Goal: Task Accomplishment & Management: Manage account settings

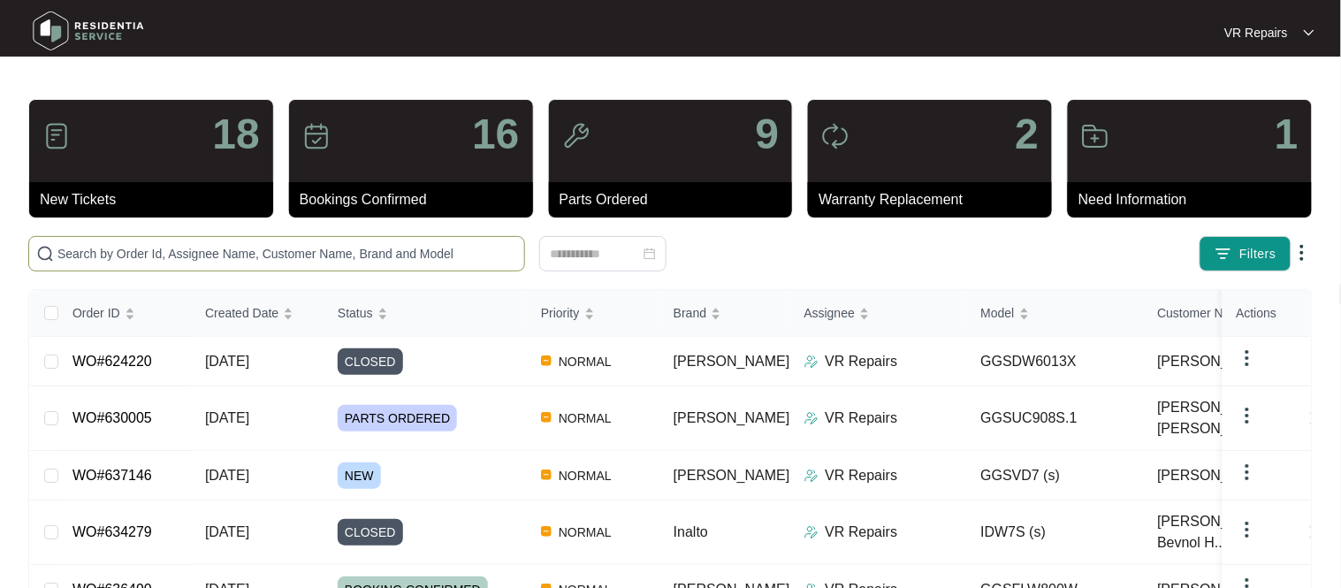
click at [207, 247] on input "text" at bounding box center [287, 253] width 460 height 19
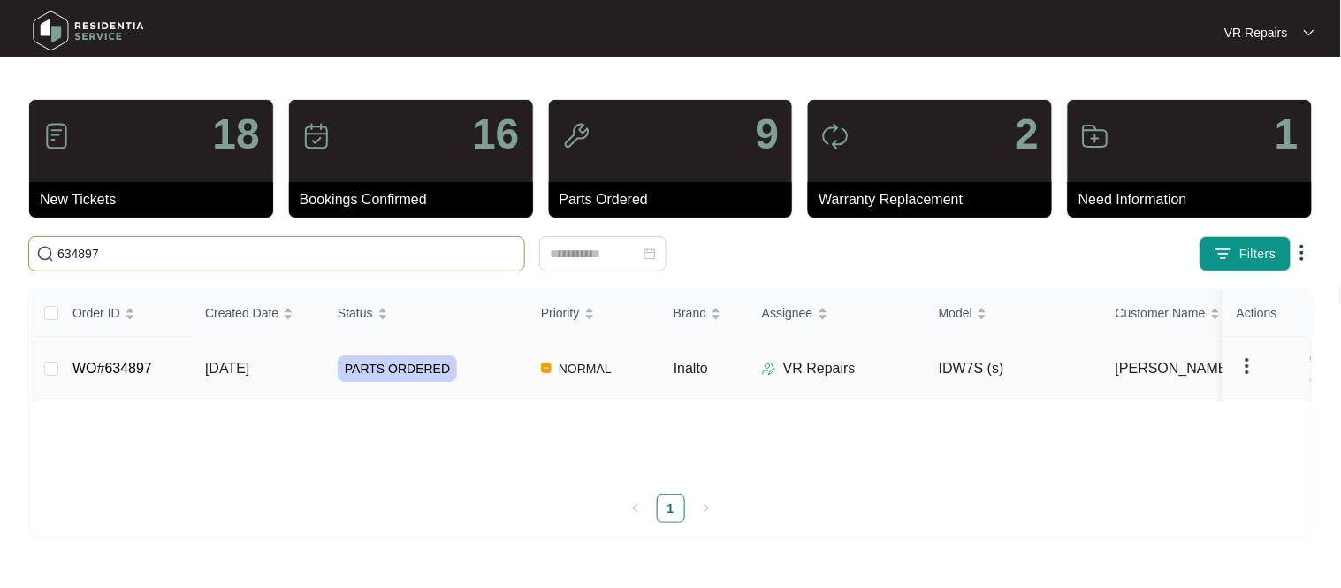
type input "634897"
click at [135, 361] on link "WO#634897" at bounding box center [112, 368] width 80 height 15
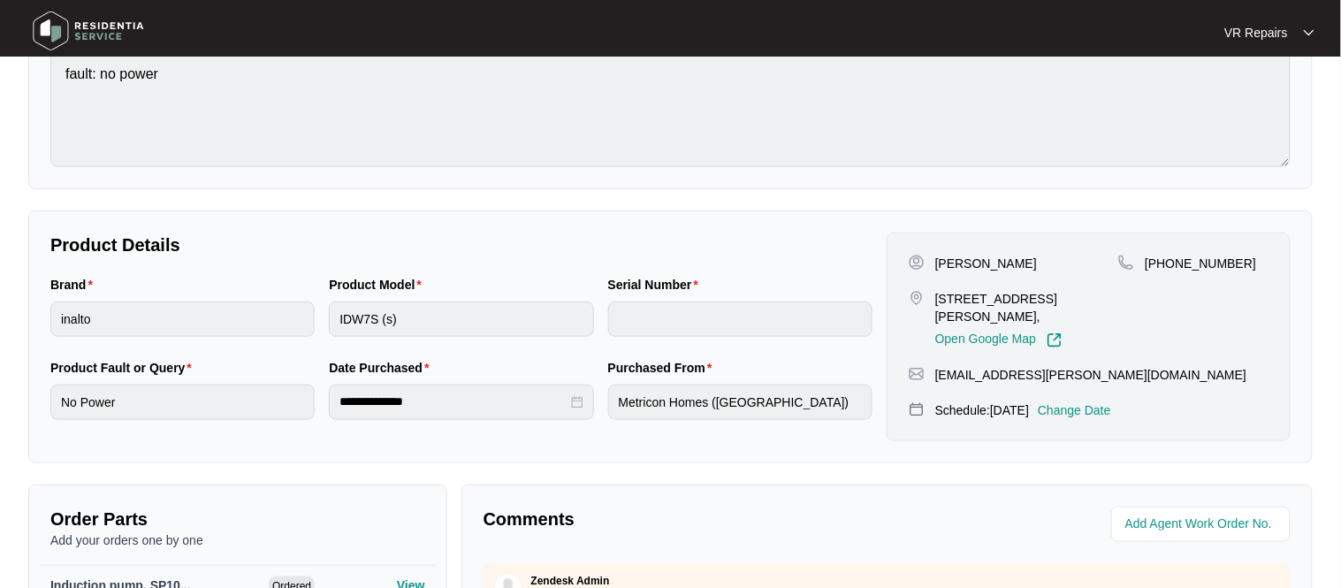
scroll to position [437, 0]
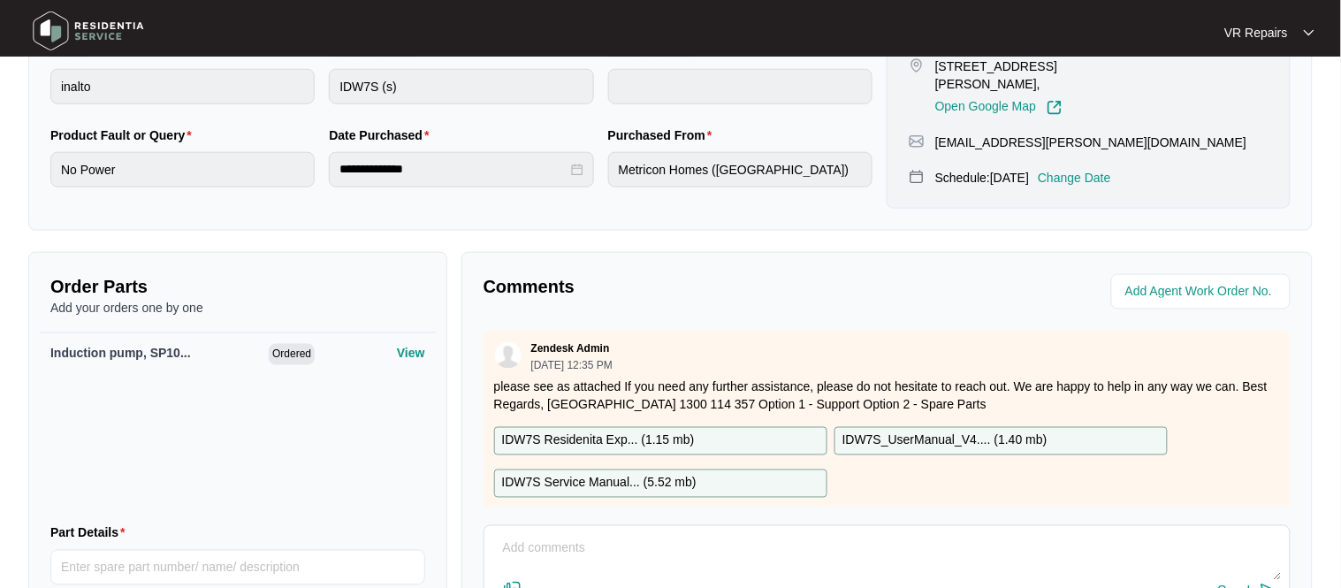
click at [559, 543] on textarea at bounding box center [887, 558] width 788 height 46
paste textarea "Replaced faulty wash pump"
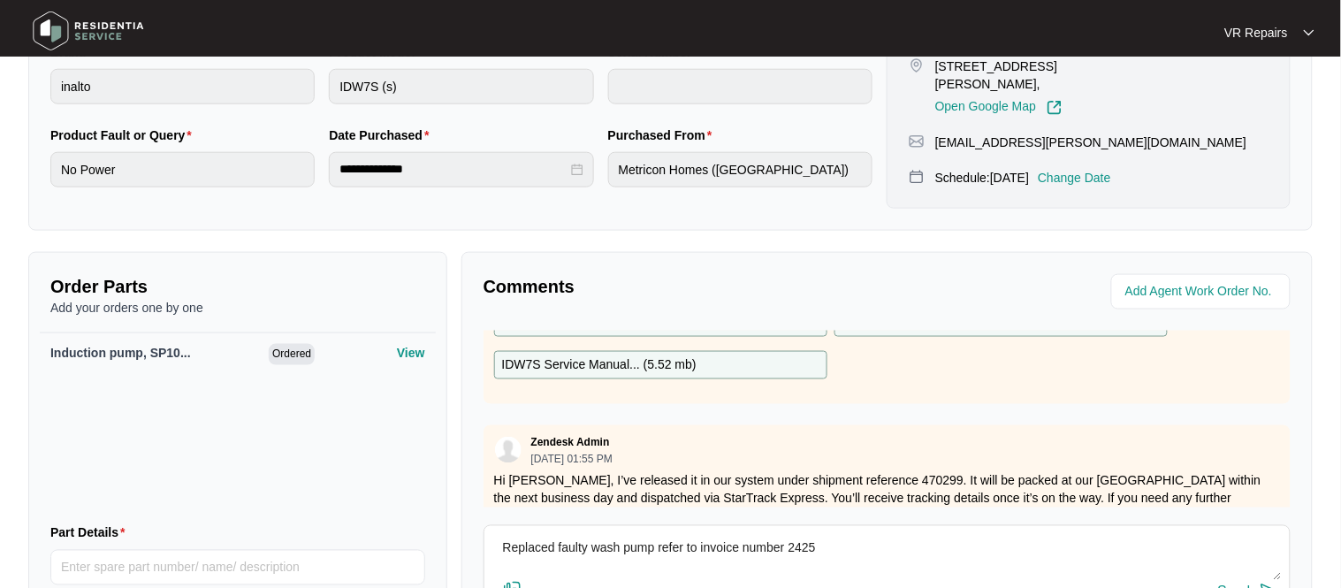
scroll to position [146, 0]
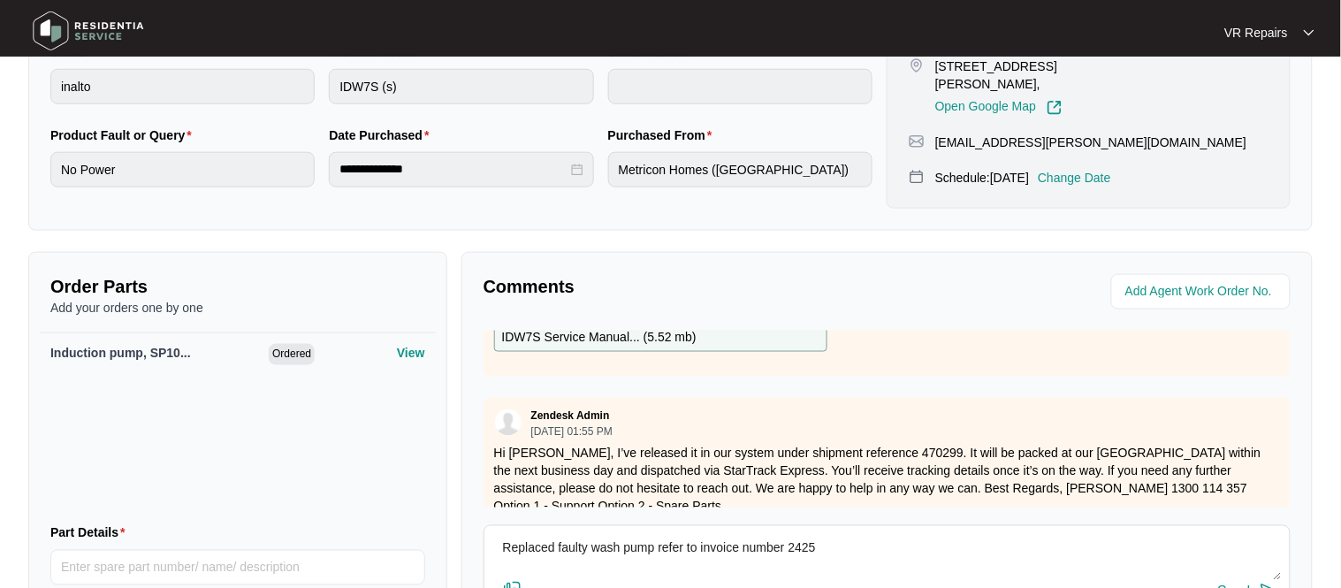
click at [660, 546] on textarea "Replaced faulty wash pump refer to invoice number 2425" at bounding box center [887, 558] width 788 height 46
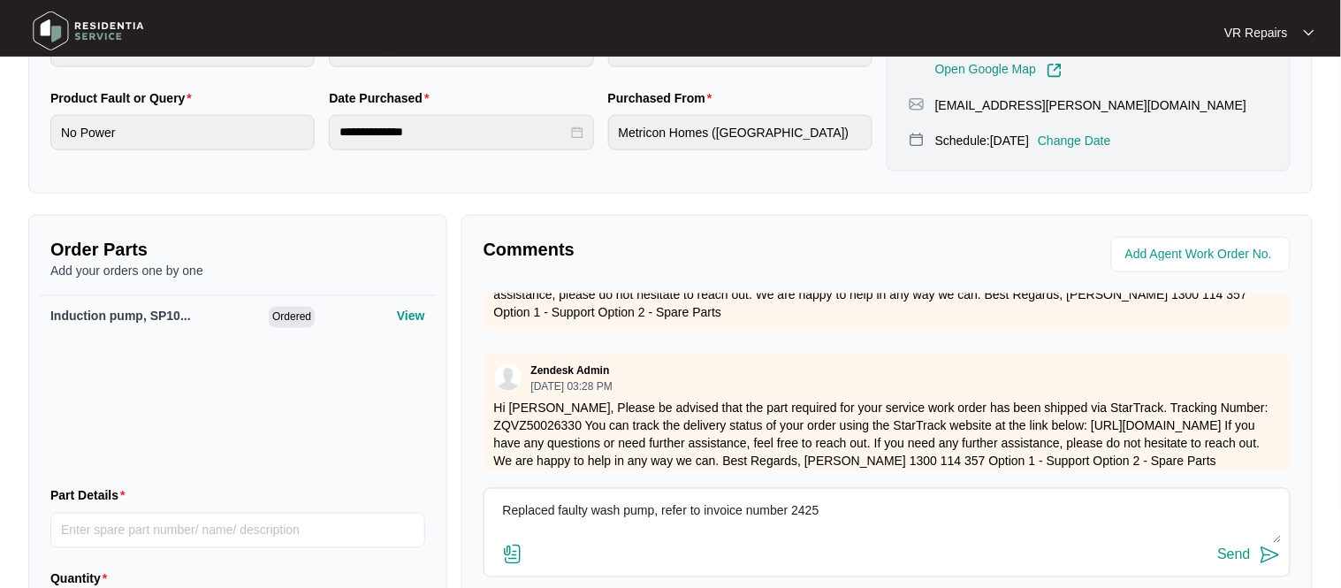
scroll to position [331, 0]
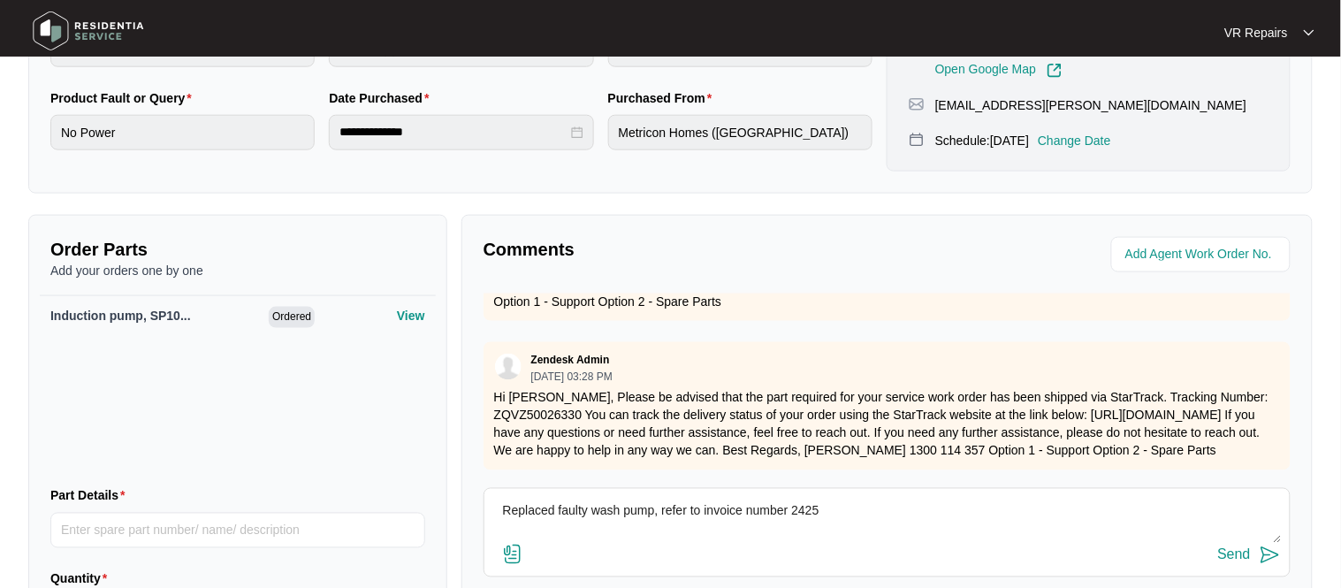
type textarea "Replaced faulty wash pump, refer to invoice number 2425"
click at [1245, 557] on div "Send" at bounding box center [1234, 555] width 33 height 16
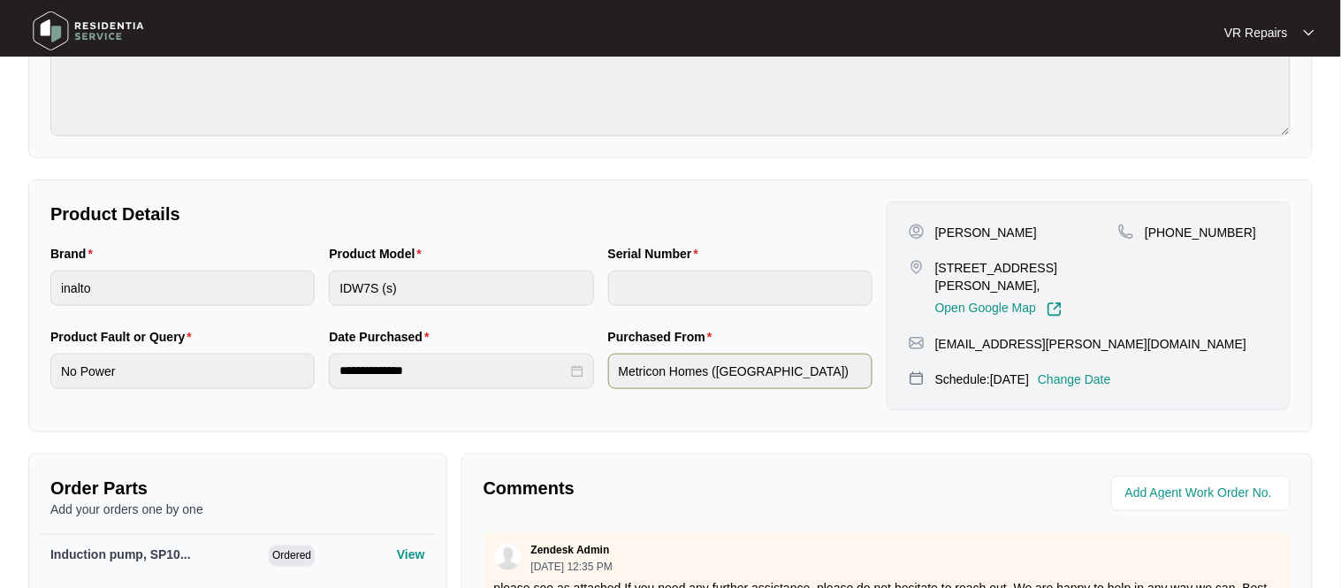
scroll to position [242, 0]
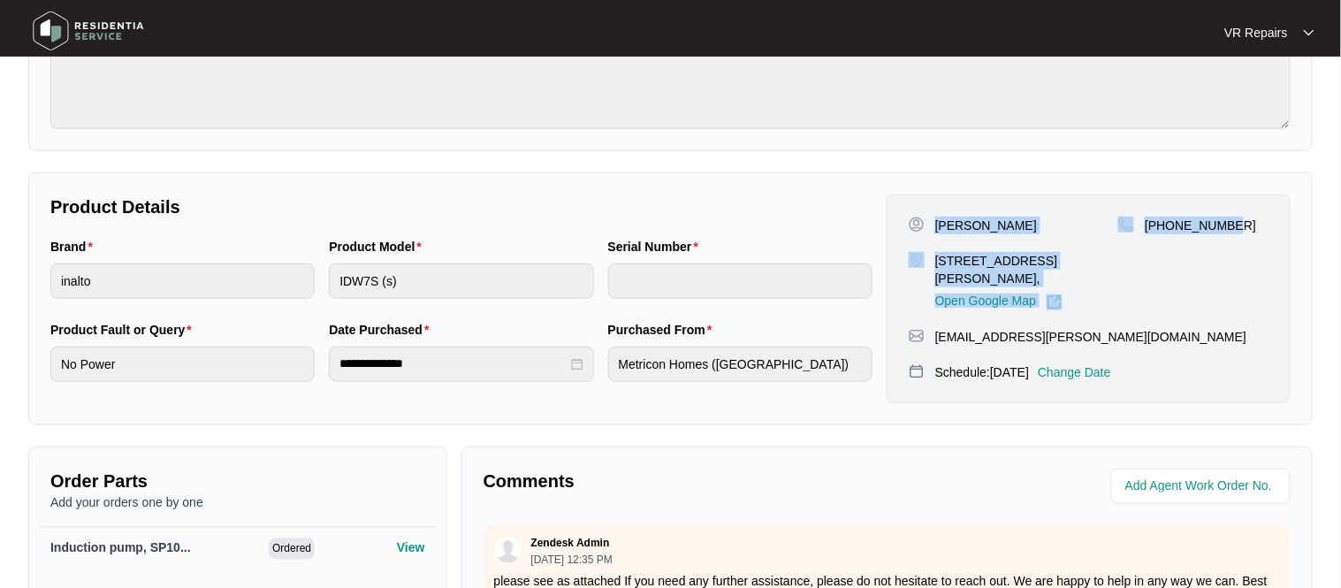
drag, startPoint x: 938, startPoint y: 225, endPoint x: 1245, endPoint y: 239, distance: 307.1
click at [1245, 239] on div "[PERSON_NAME] [STREET_ADDRESS][PERSON_NAME], Open Google Map [PHONE_NUMBER]" at bounding box center [1089, 264] width 360 height 94
copy div "[PERSON_NAME] [STREET_ADDRESS][PERSON_NAME], Open Google Map [PHONE_NUMBER]"
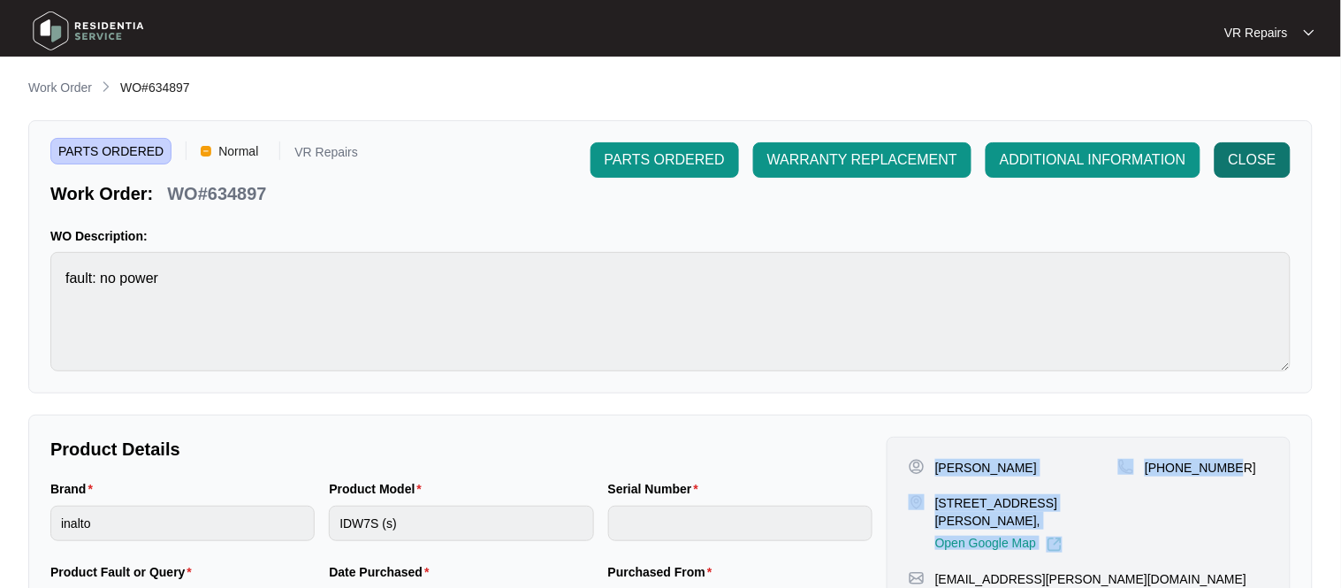
click at [1245, 152] on span "CLOSE" at bounding box center [1253, 159] width 48 height 21
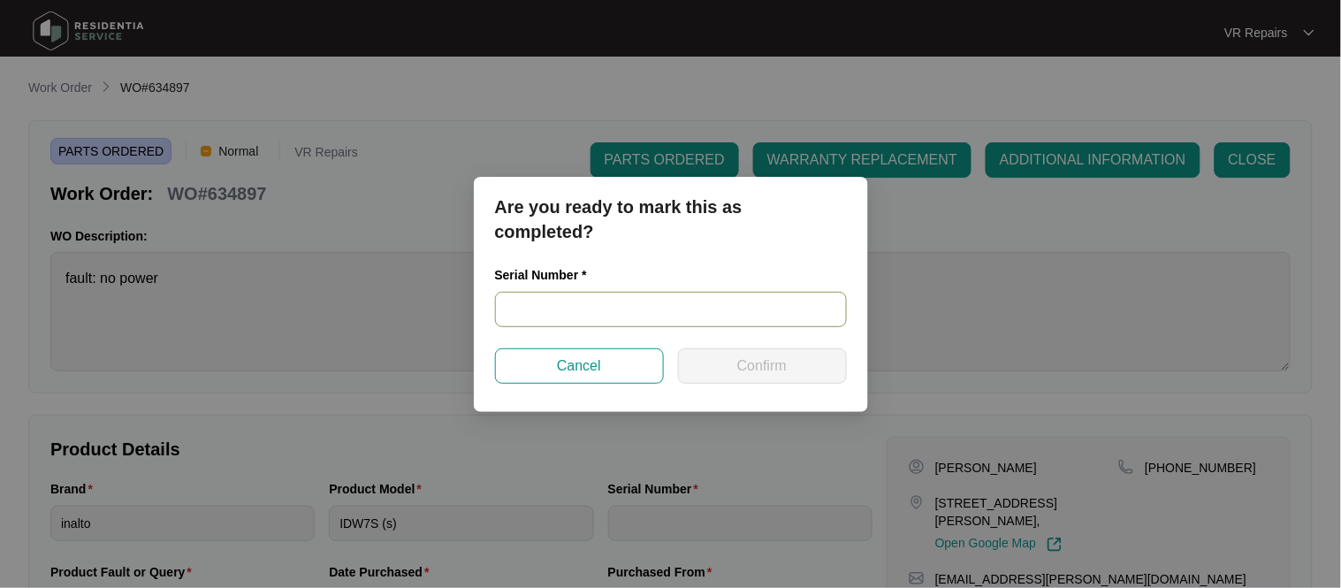
paste input "22045950100100152"
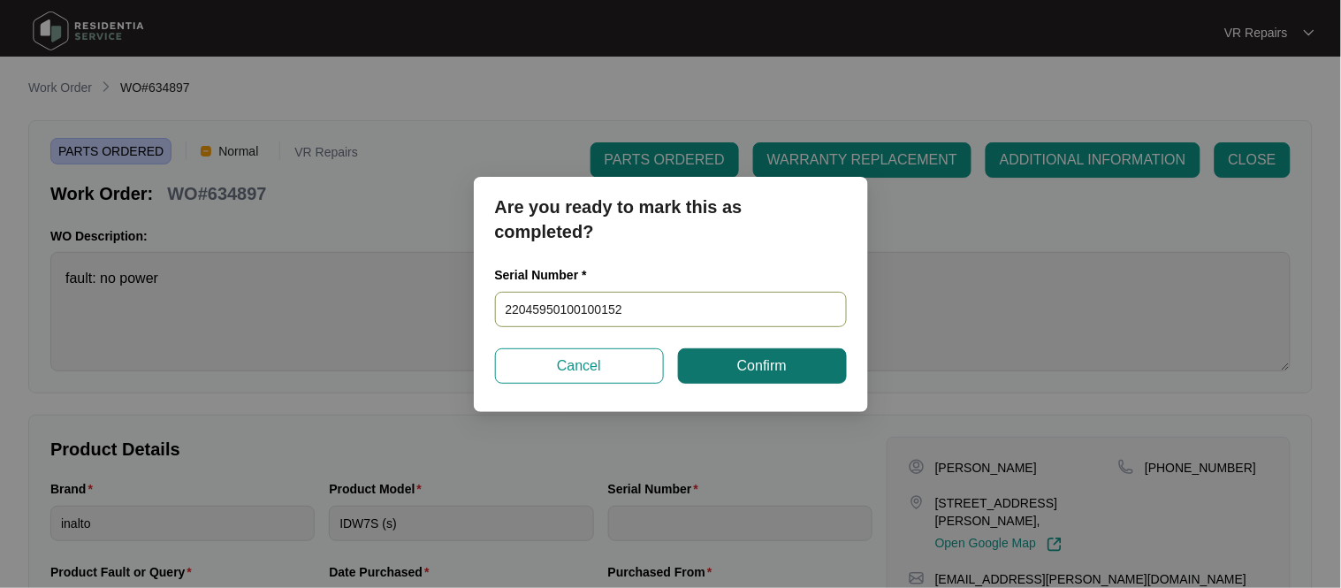
type input "22045950100100152"
click at [757, 363] on span "Confirm" at bounding box center [762, 365] width 50 height 21
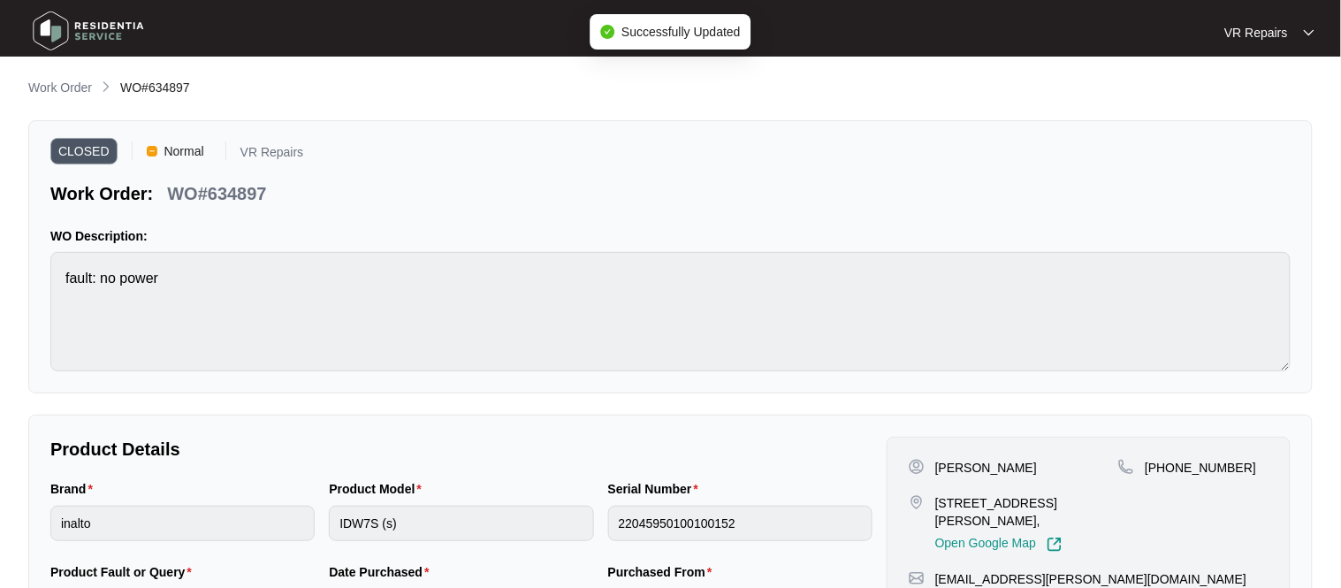
type input "22045950100100152"
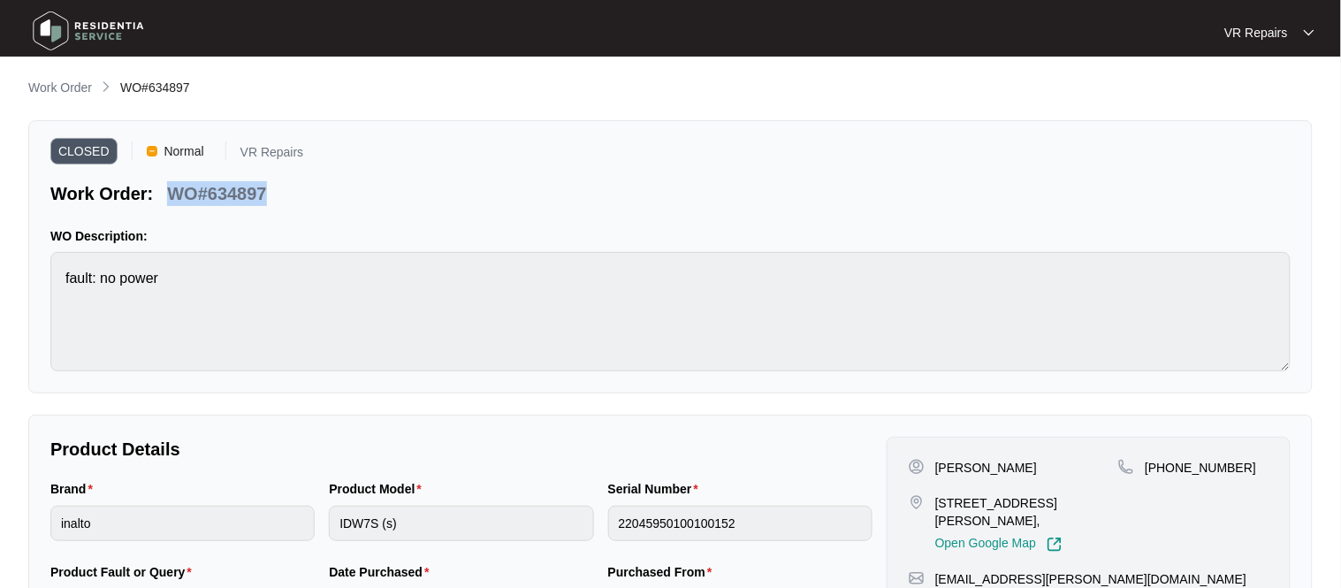
drag, startPoint x: 267, startPoint y: 194, endPoint x: 164, endPoint y: 202, distance: 103.8
click at [164, 202] on div "WO#634897" at bounding box center [216, 190] width 113 height 31
copy p "WO#634897"
click at [60, 89] on p "Work Order" at bounding box center [60, 88] width 64 height 18
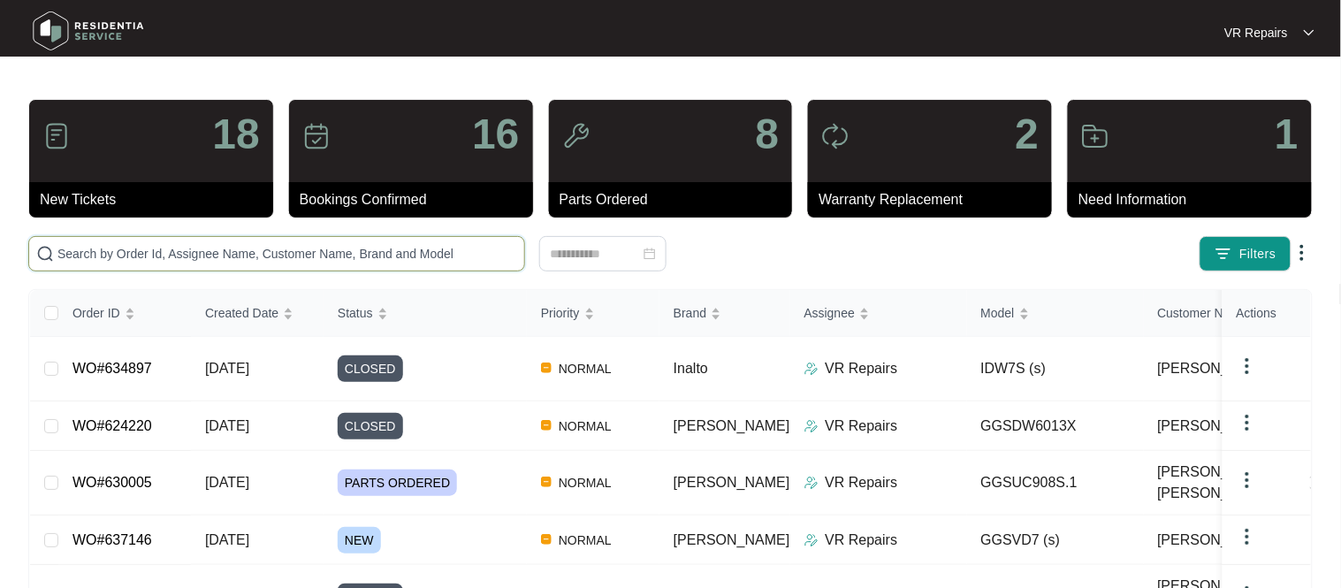
click at [240, 250] on input "text" at bounding box center [287, 253] width 460 height 19
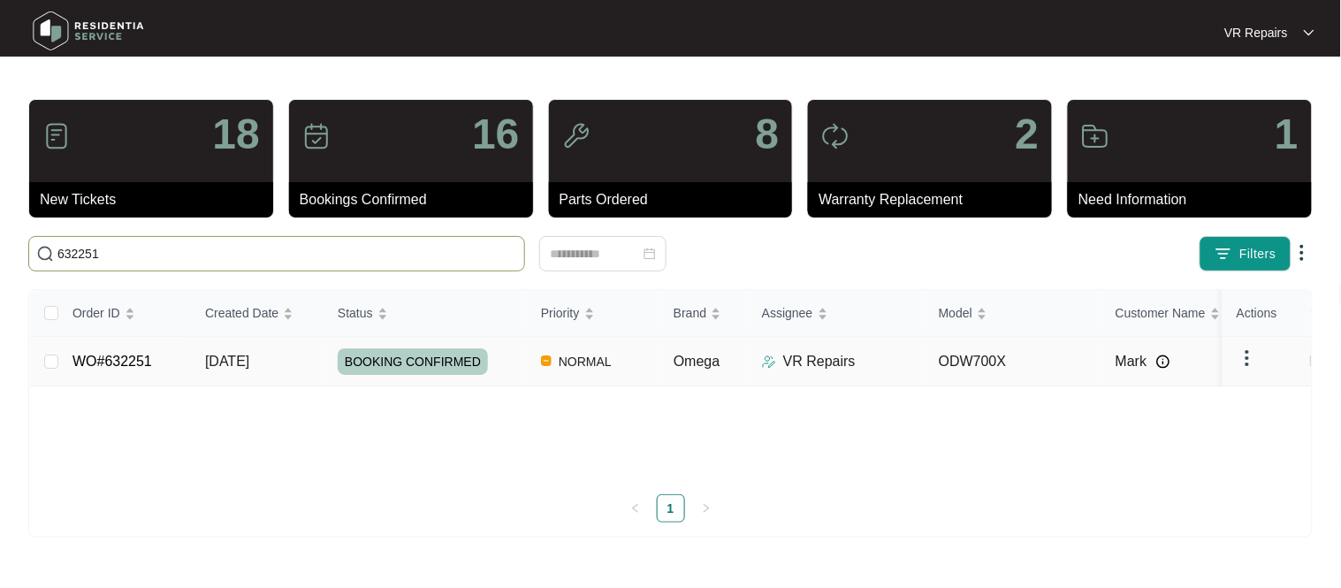
type input "632251"
click at [165, 363] on td "WO#632251" at bounding box center [124, 362] width 133 height 50
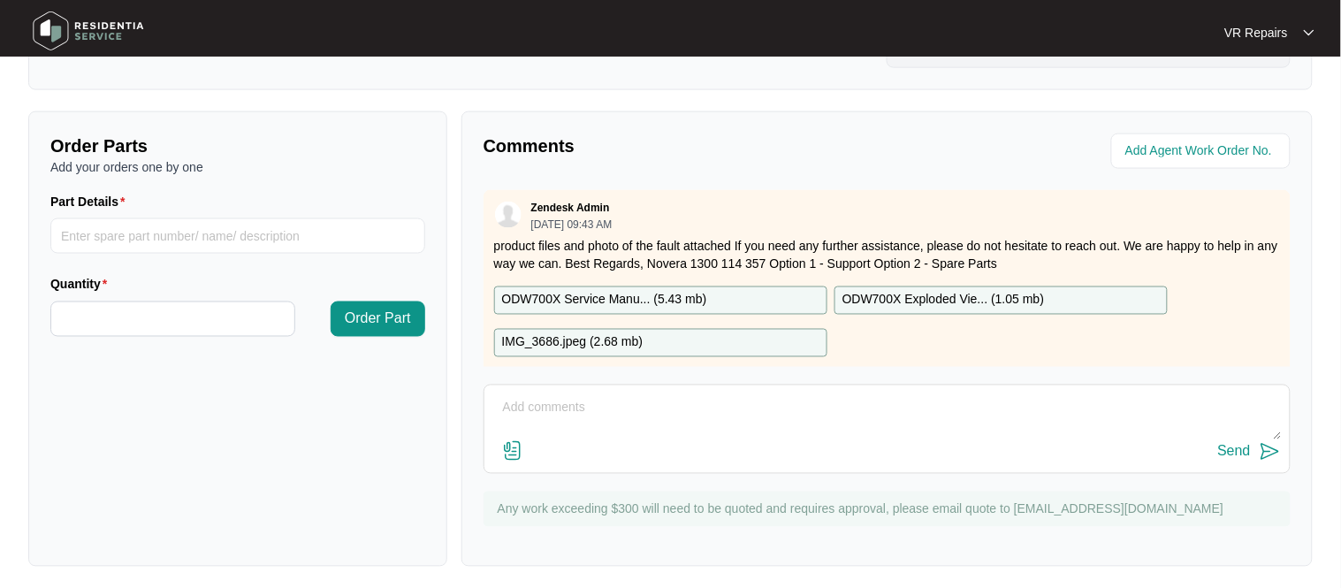
scroll to position [585, 0]
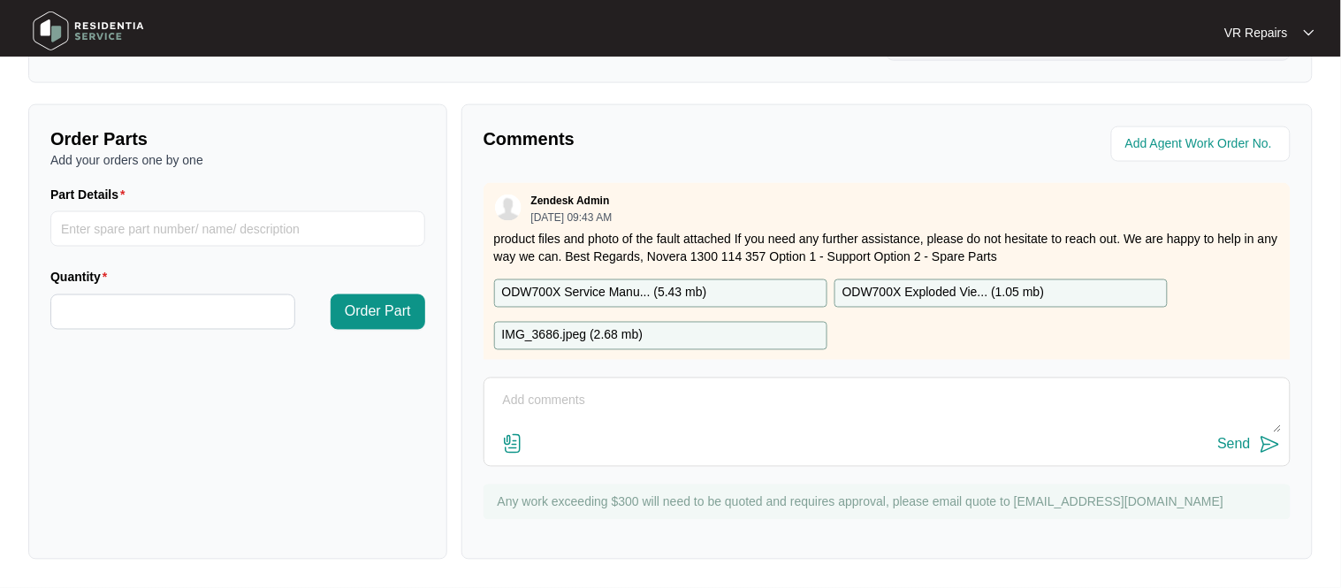
click at [543, 405] on textarea at bounding box center [887, 410] width 788 height 46
paste textarea "Replaced faulty door latch with a part stripped from a return unit"
type textarea "Replaced faulty door latch with a part stripped from a return unit, refer to in…"
click at [1240, 443] on div "Send" at bounding box center [1234, 445] width 33 height 16
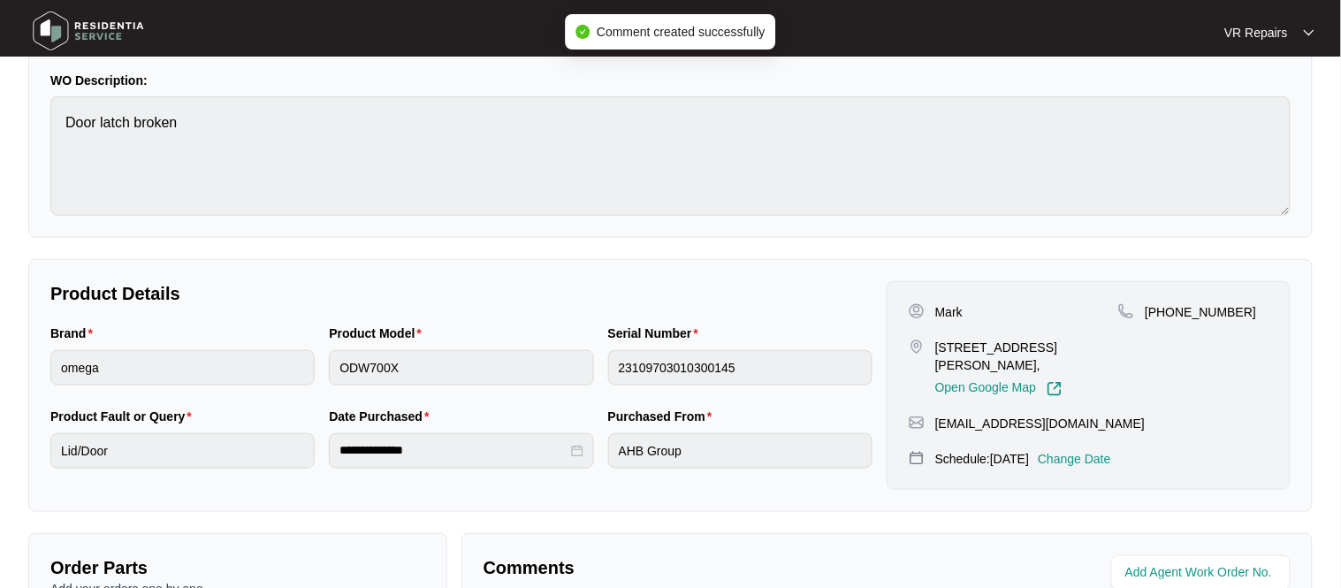
scroll to position [172, 0]
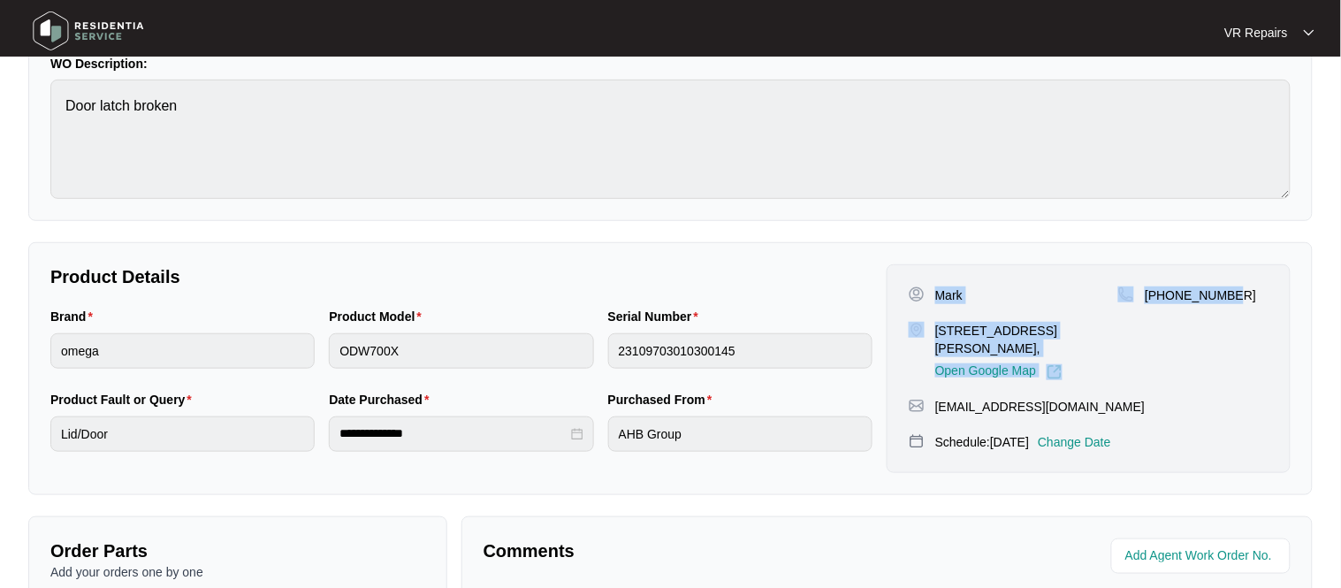
drag, startPoint x: 934, startPoint y: 297, endPoint x: 1274, endPoint y: 307, distance: 339.6
click at [1274, 307] on div "Mark [STREET_ADDRESS][PERSON_NAME], Open Google Map [PHONE_NUMBER] [EMAIL_ADDRE…" at bounding box center [1089, 368] width 404 height 209
copy div "Mark [STREET_ADDRESS][PERSON_NAME], Open Google Map [PHONE_NUMBER]"
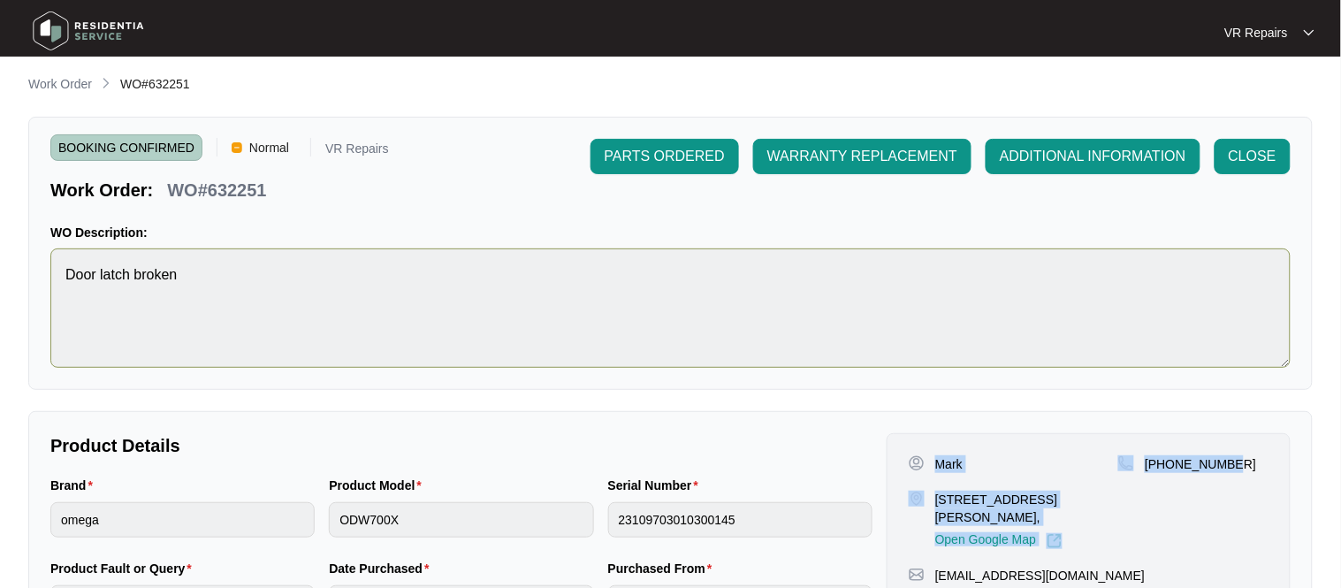
scroll to position [1, 0]
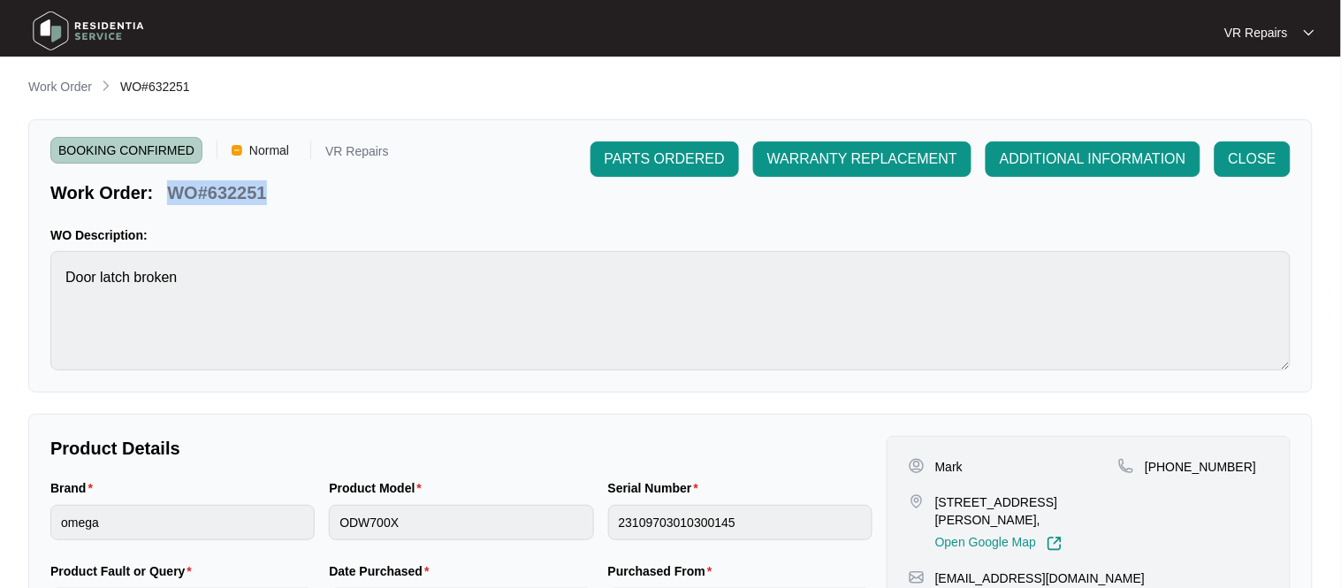
drag, startPoint x: 265, startPoint y: 193, endPoint x: 168, endPoint y: 200, distance: 97.5
click at [168, 200] on p "WO#632251" at bounding box center [216, 192] width 99 height 25
copy p "WO#632251"
click at [1244, 161] on span "CLOSE" at bounding box center [1253, 159] width 48 height 21
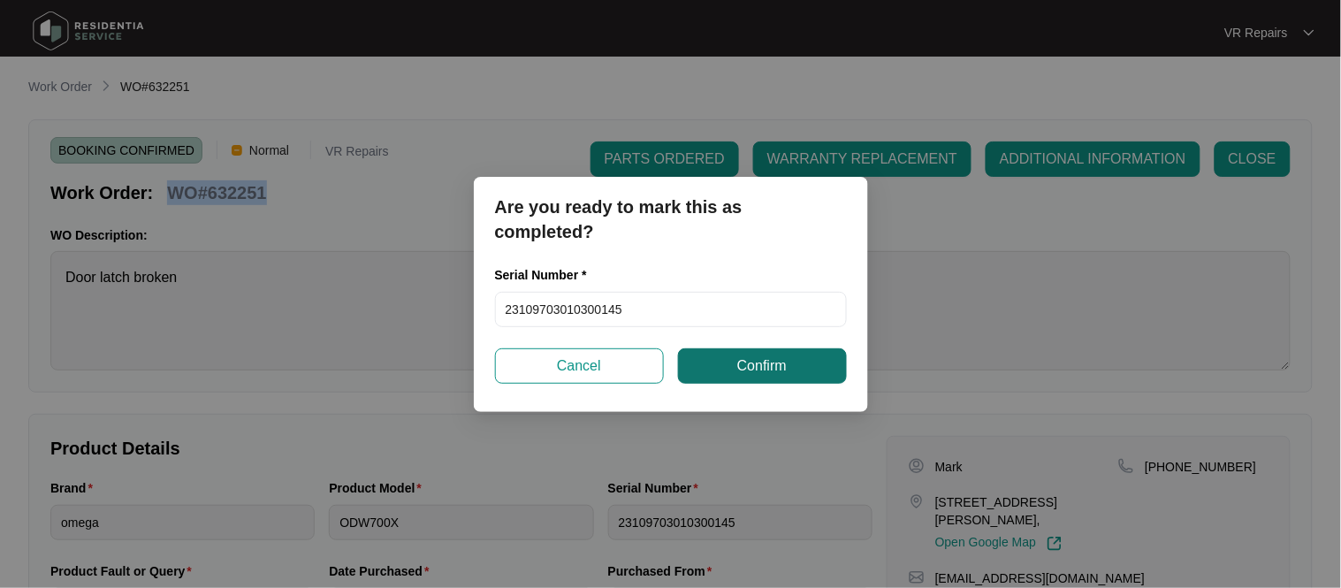
click at [722, 371] on button "Confirm" at bounding box center [762, 365] width 169 height 35
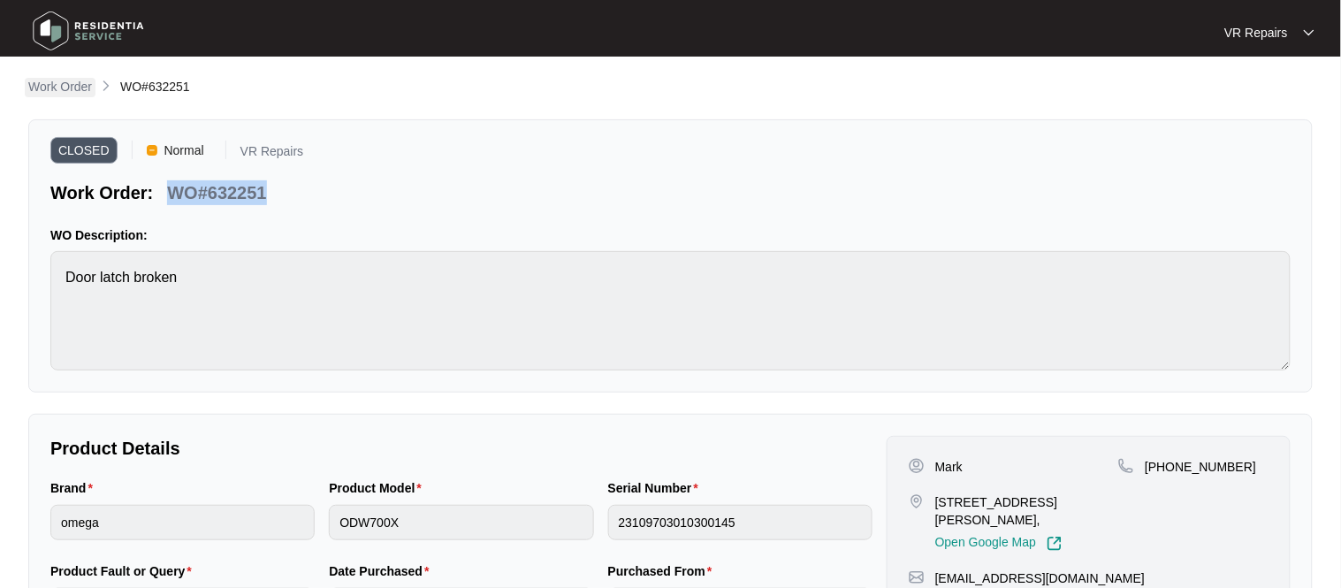
click at [74, 89] on p "Work Order" at bounding box center [60, 87] width 64 height 18
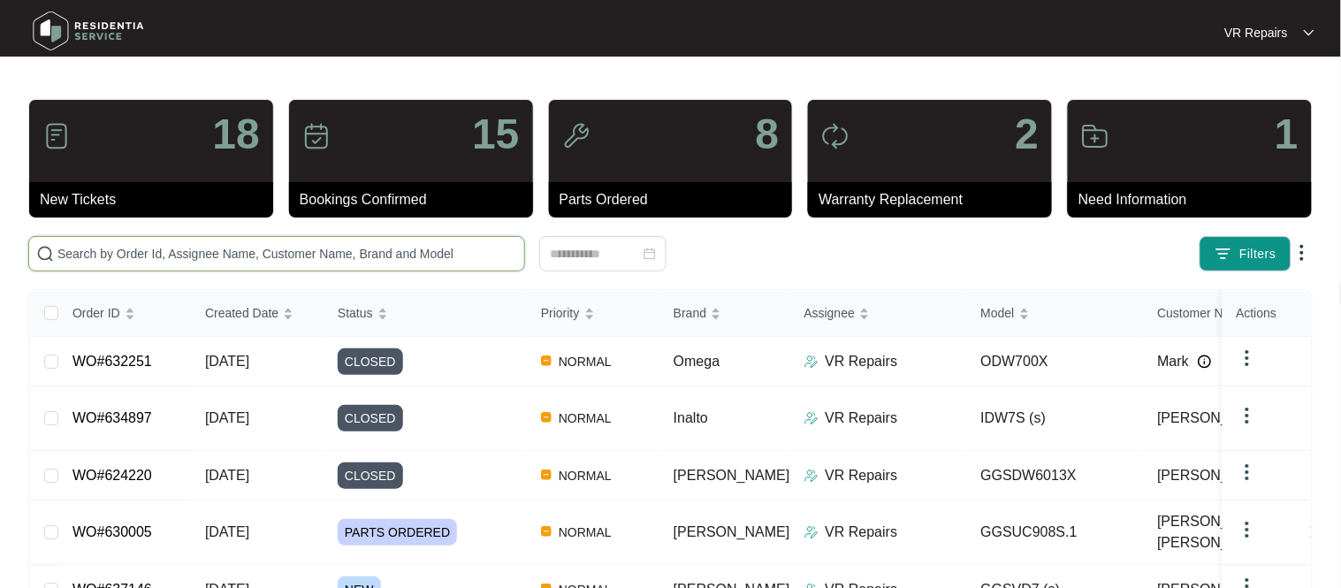
click at [253, 253] on input "text" at bounding box center [287, 253] width 460 height 19
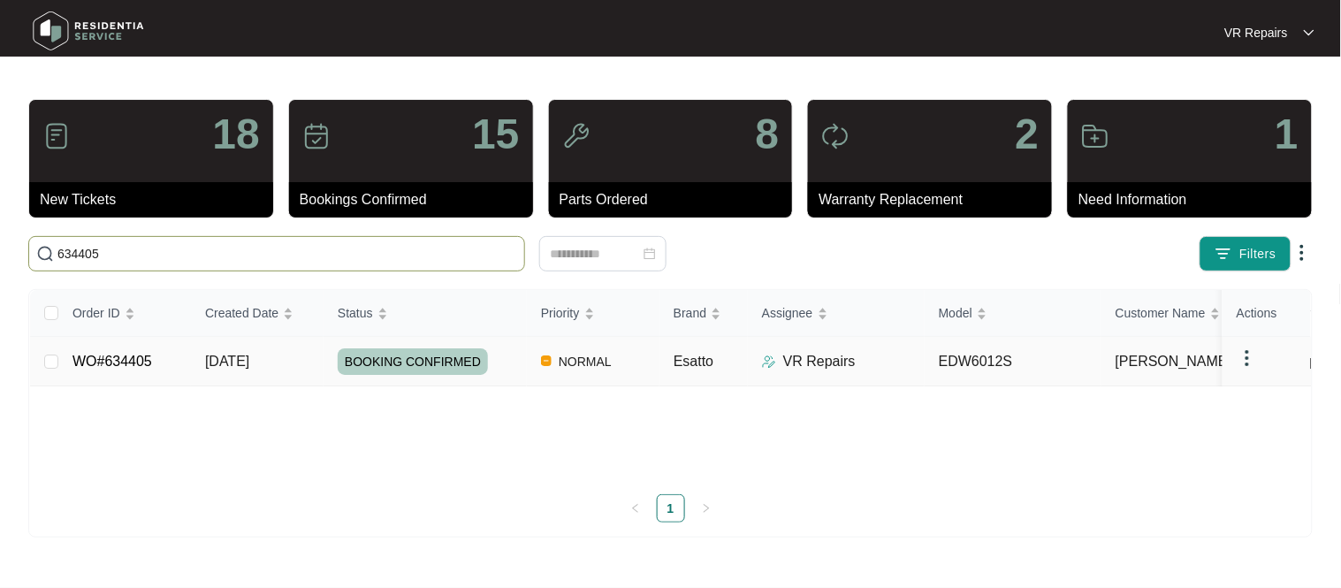
type input "634405"
click at [159, 367] on td "WO#634405" at bounding box center [124, 362] width 133 height 50
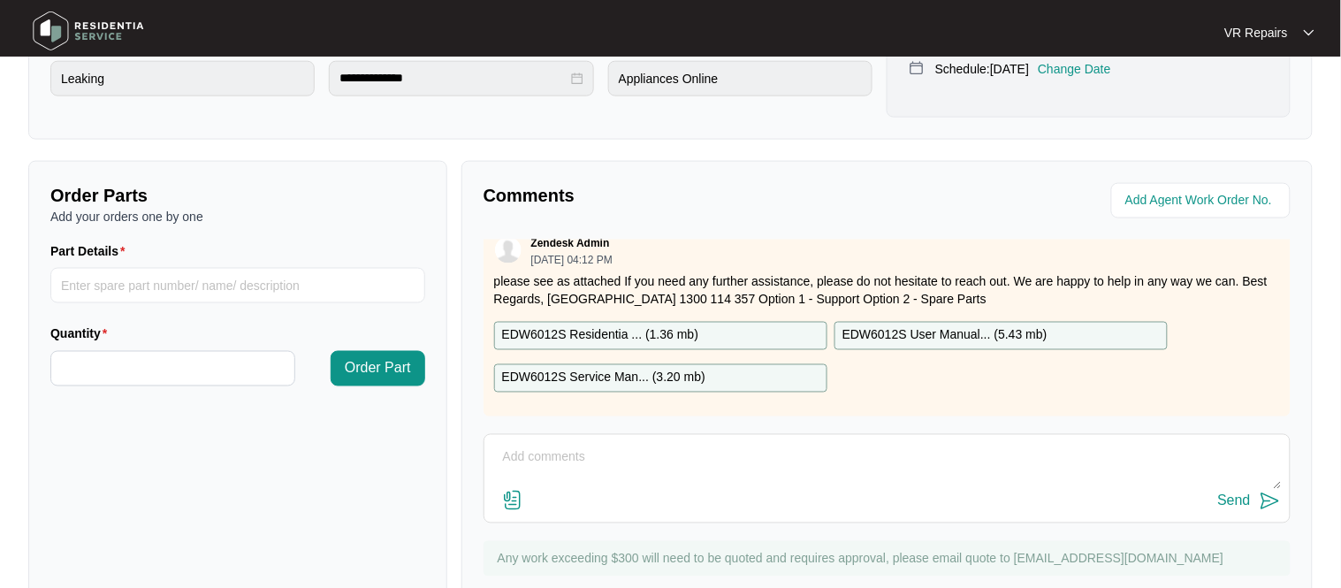
scroll to position [584, 0]
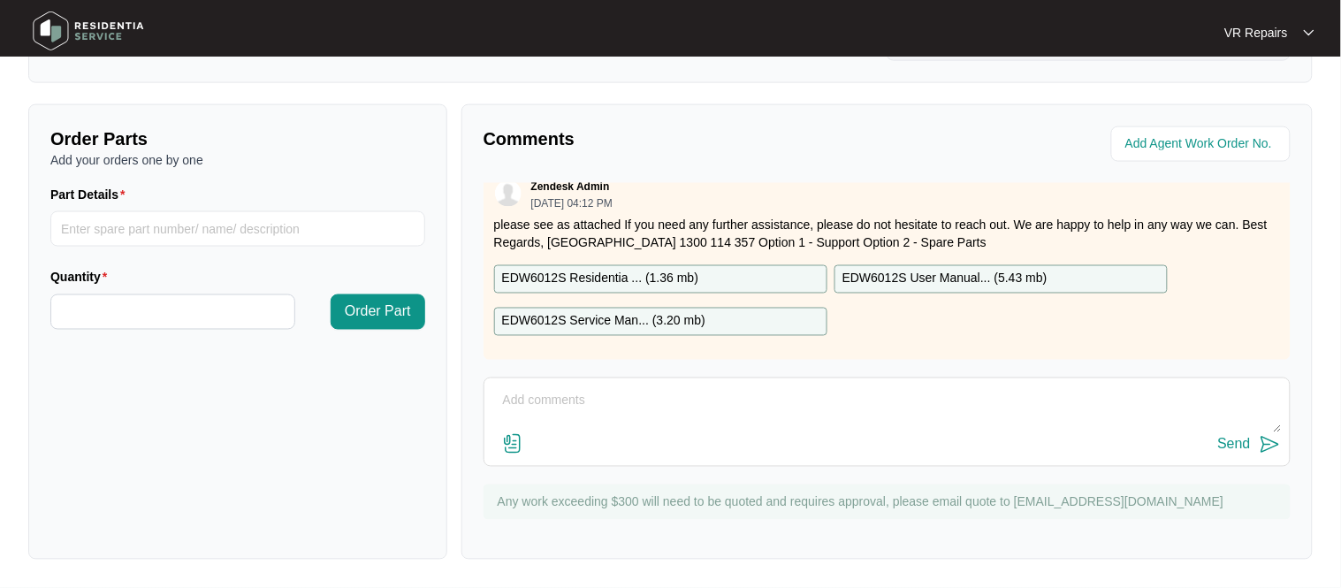
click at [542, 397] on textarea at bounding box center [887, 410] width 788 height 46
paste textarea "Replaced faulty inlet hose stripped from a return unit."
type textarea "Replaced faulty inlet hose stripped from a return unit. Refer to invoice number…"
click at [1247, 447] on div "Send" at bounding box center [1234, 445] width 33 height 16
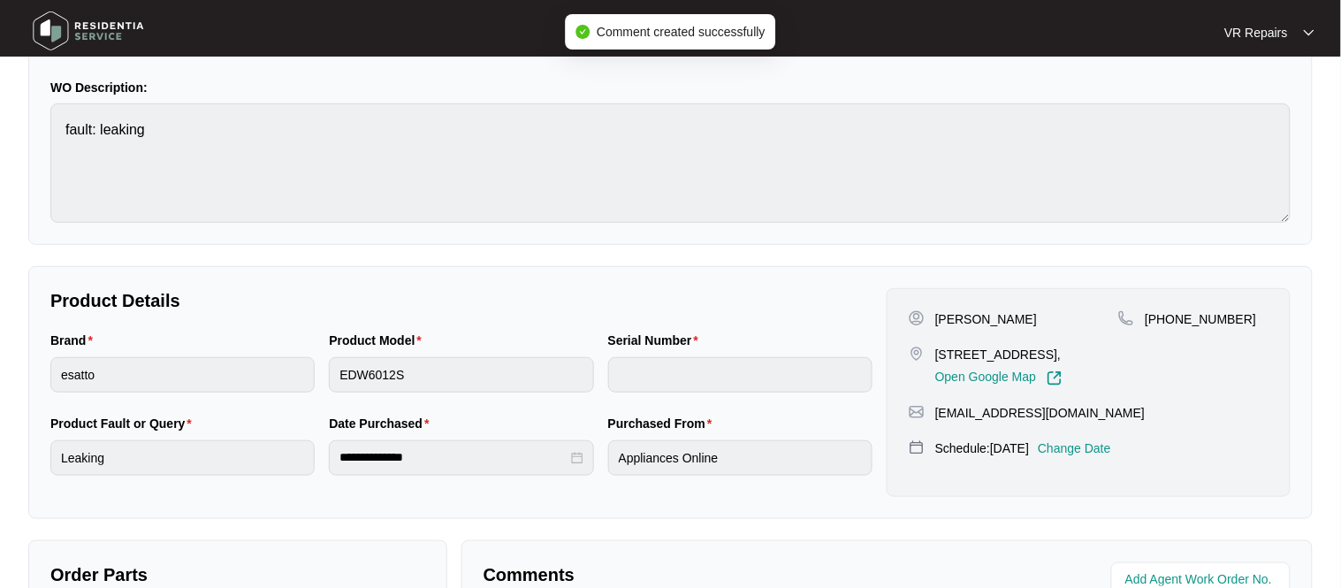
scroll to position [147, 0]
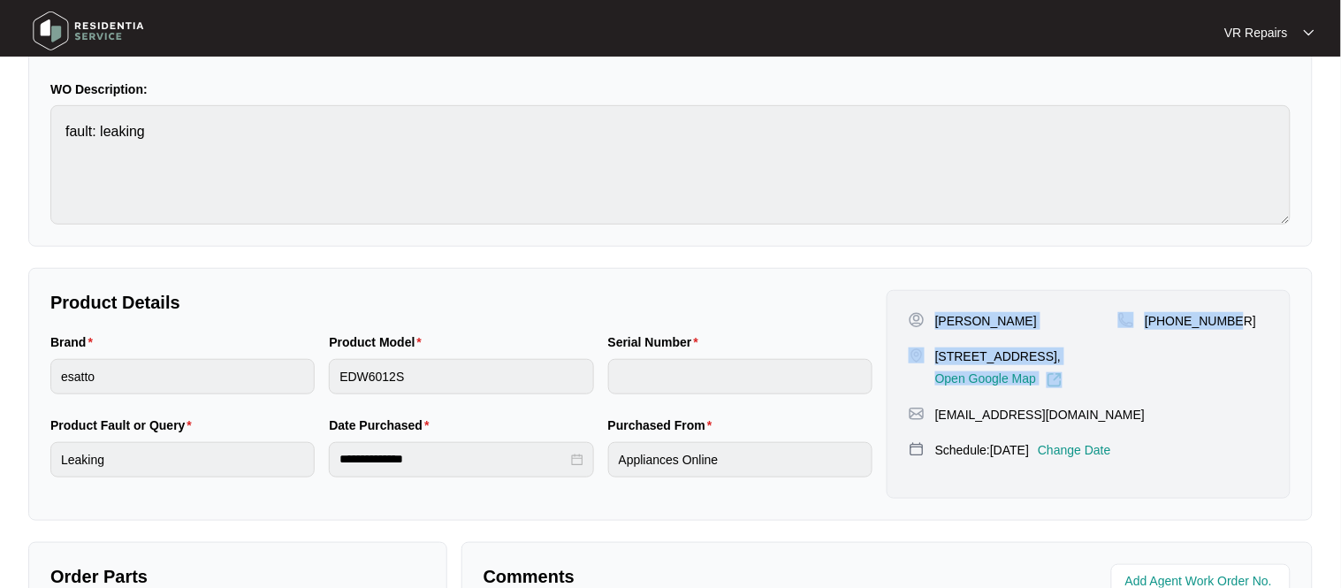
drag, startPoint x: 933, startPoint y: 322, endPoint x: 1240, endPoint y: 316, distance: 307.7
click at [1240, 316] on div "[PERSON_NAME] [STREET_ADDRESS], Open Google Map [PHONE_NUMBER]" at bounding box center [1089, 350] width 360 height 76
copy div "[PERSON_NAME] [STREET_ADDRESS], Open Google Map [PHONE_NUMBER]"
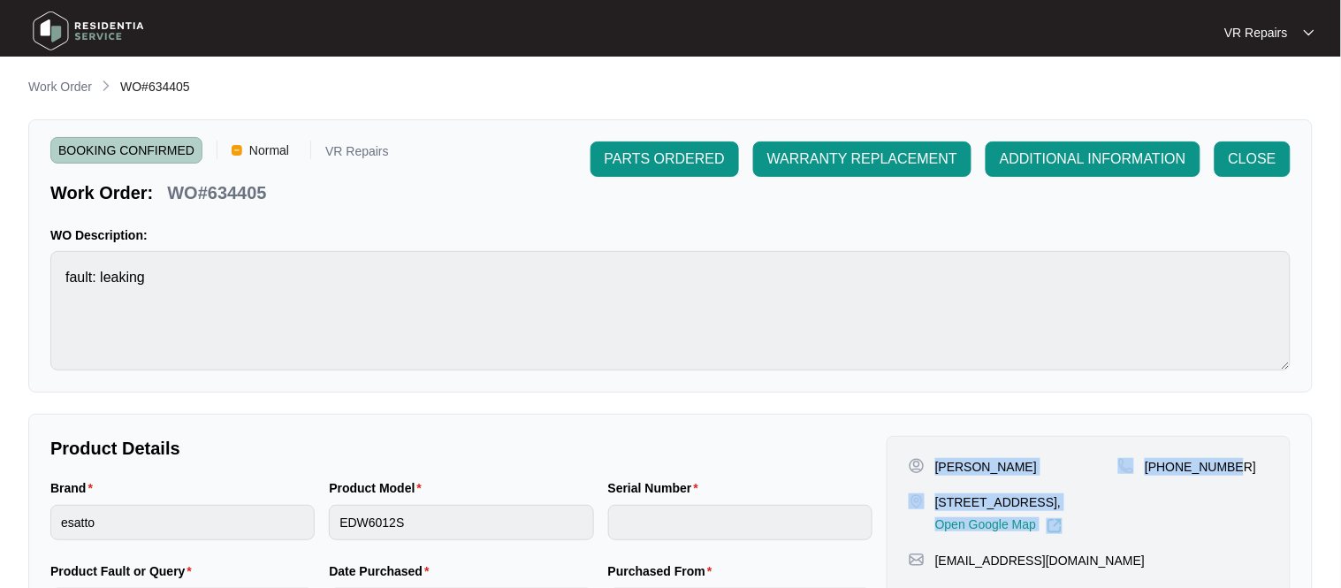
scroll to position [0, 0]
click at [1245, 165] on span "CLOSE" at bounding box center [1253, 159] width 48 height 21
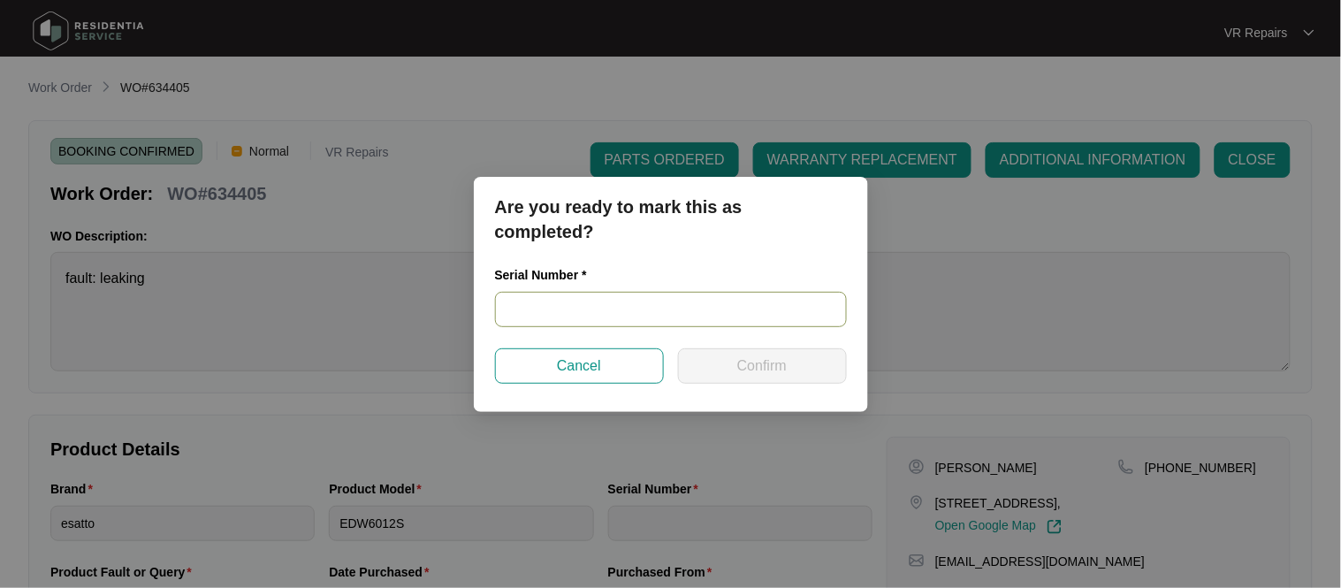
click at [595, 314] on input "text" at bounding box center [671, 309] width 352 height 35
paste input "24037604080400009"
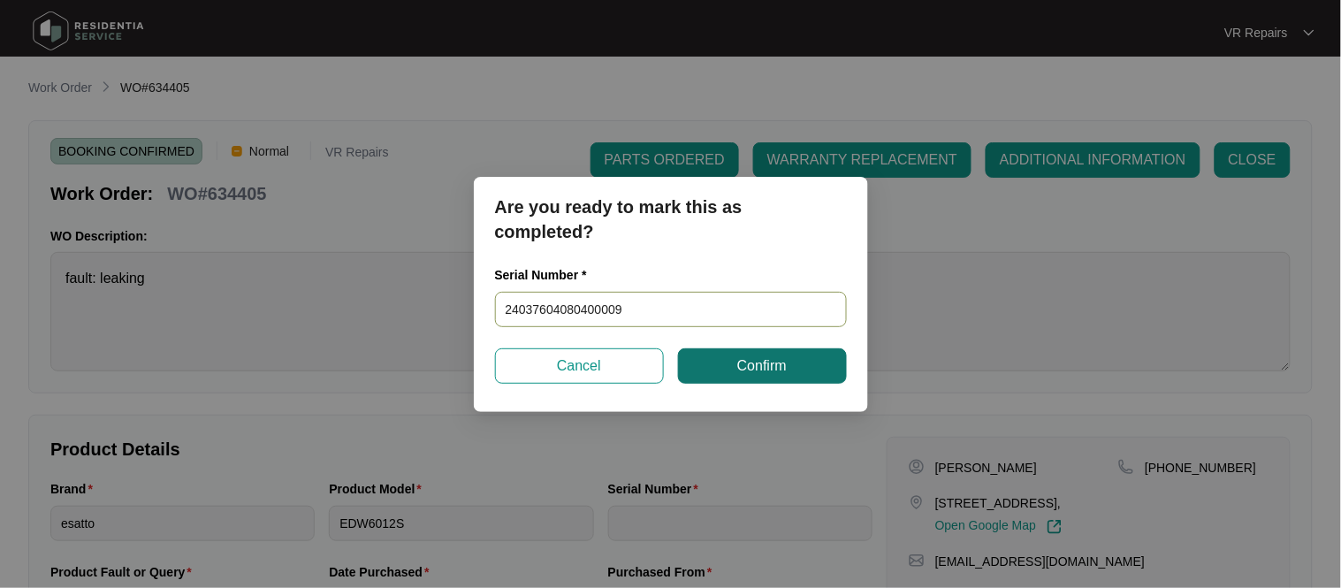
type input "24037604080400009"
click at [776, 369] on span "Confirm" at bounding box center [762, 365] width 50 height 21
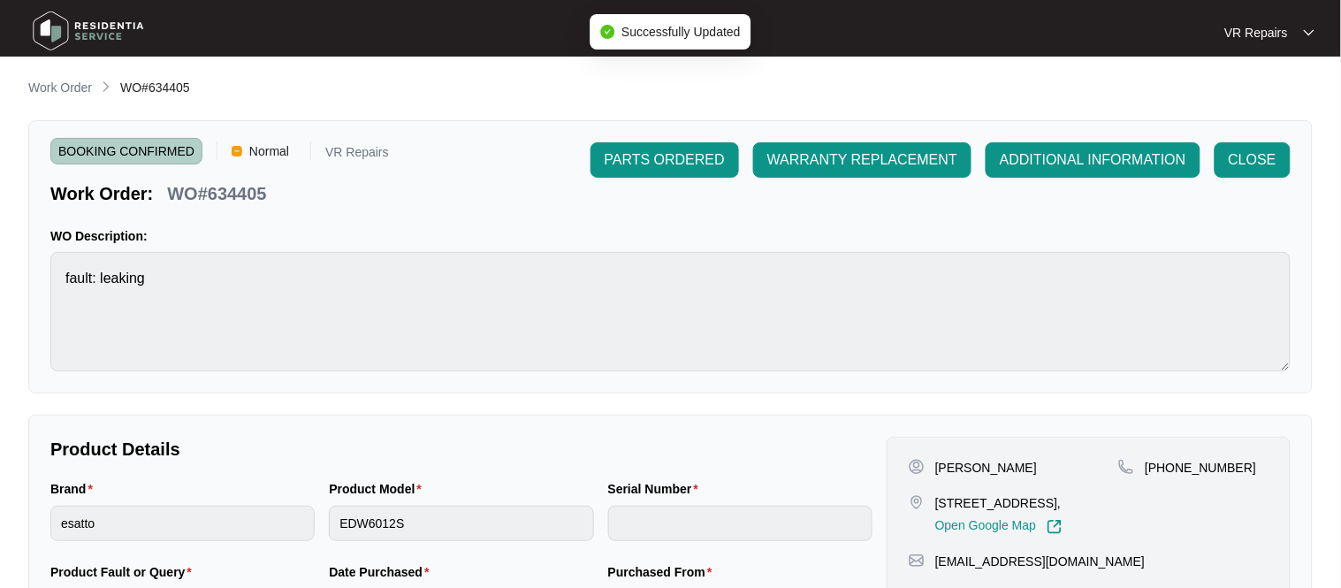
type input "24037604080400009"
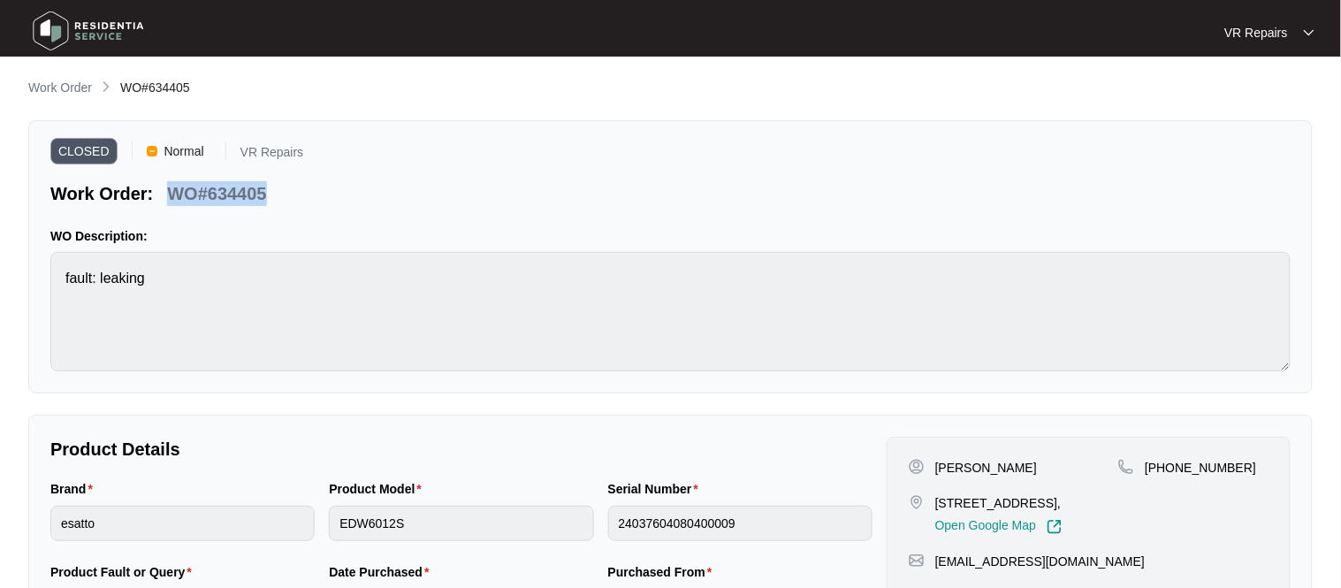
drag, startPoint x: 267, startPoint y: 187, endPoint x: 176, endPoint y: 193, distance: 91.3
click at [175, 193] on div "WO#634405" at bounding box center [216, 190] width 113 height 31
copy p "WO#634405"
click at [42, 88] on p "Work Order" at bounding box center [60, 88] width 64 height 18
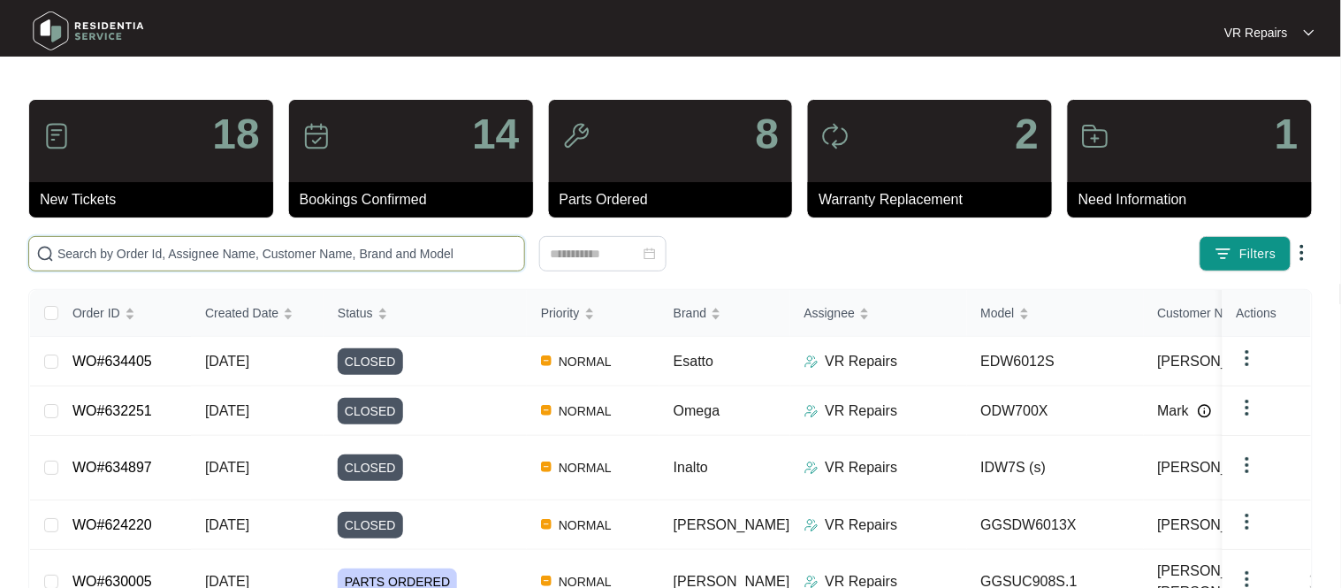
click at [187, 249] on input "text" at bounding box center [287, 253] width 460 height 19
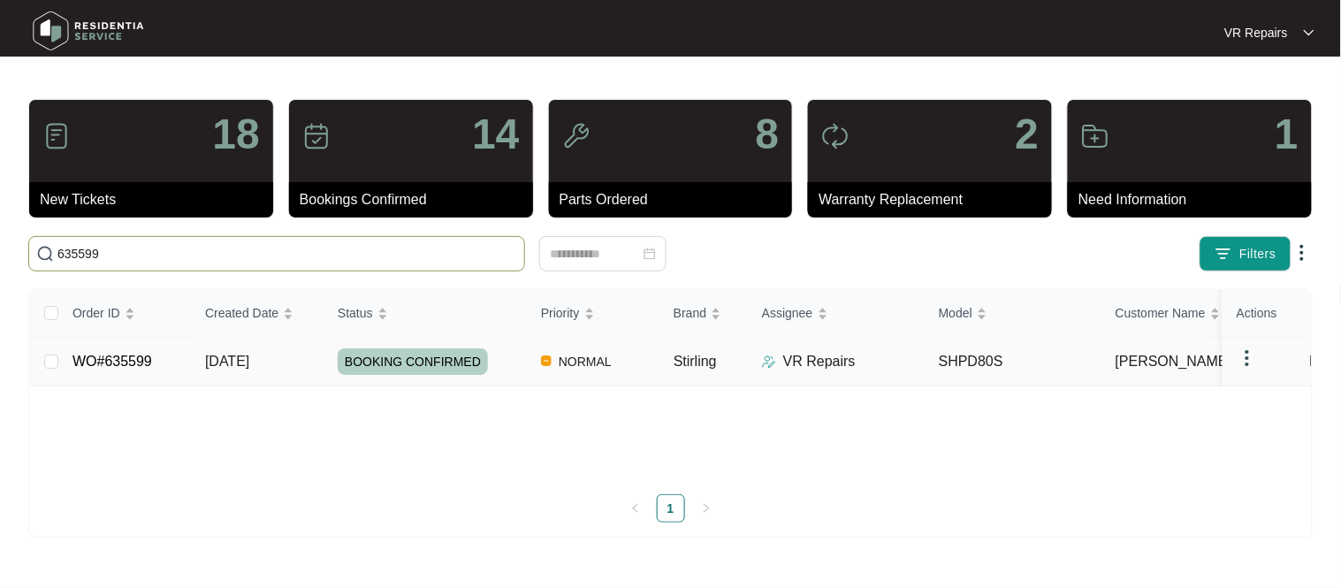
type input "635599"
click at [116, 361] on link "WO#635599" at bounding box center [112, 361] width 80 height 15
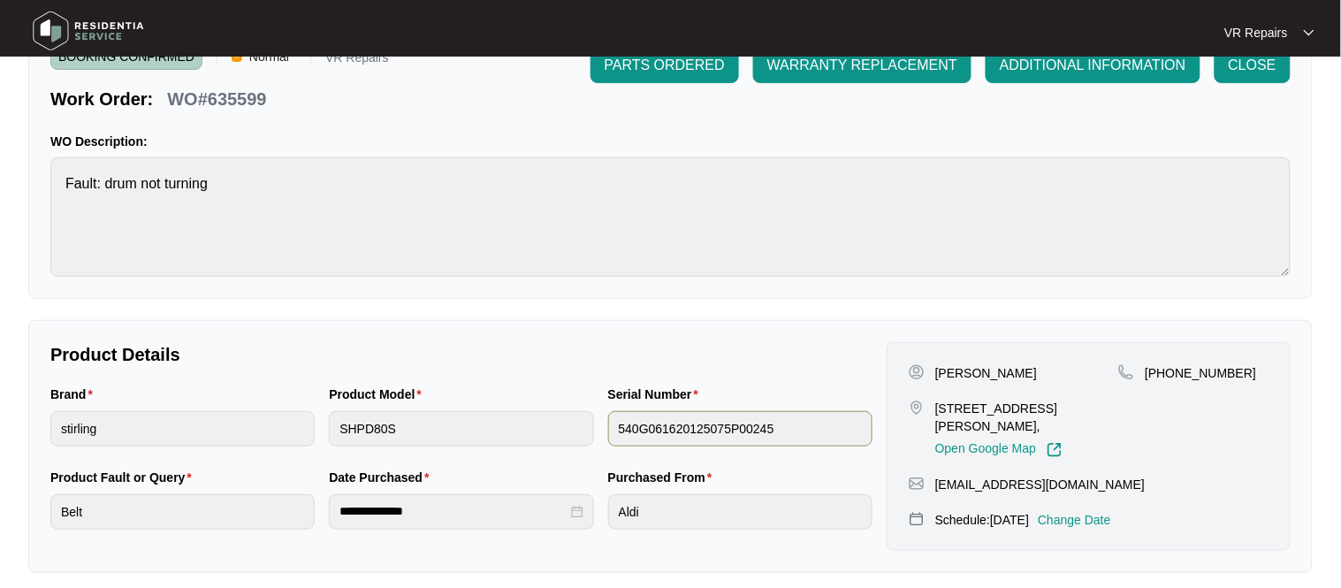
scroll to position [97, 0]
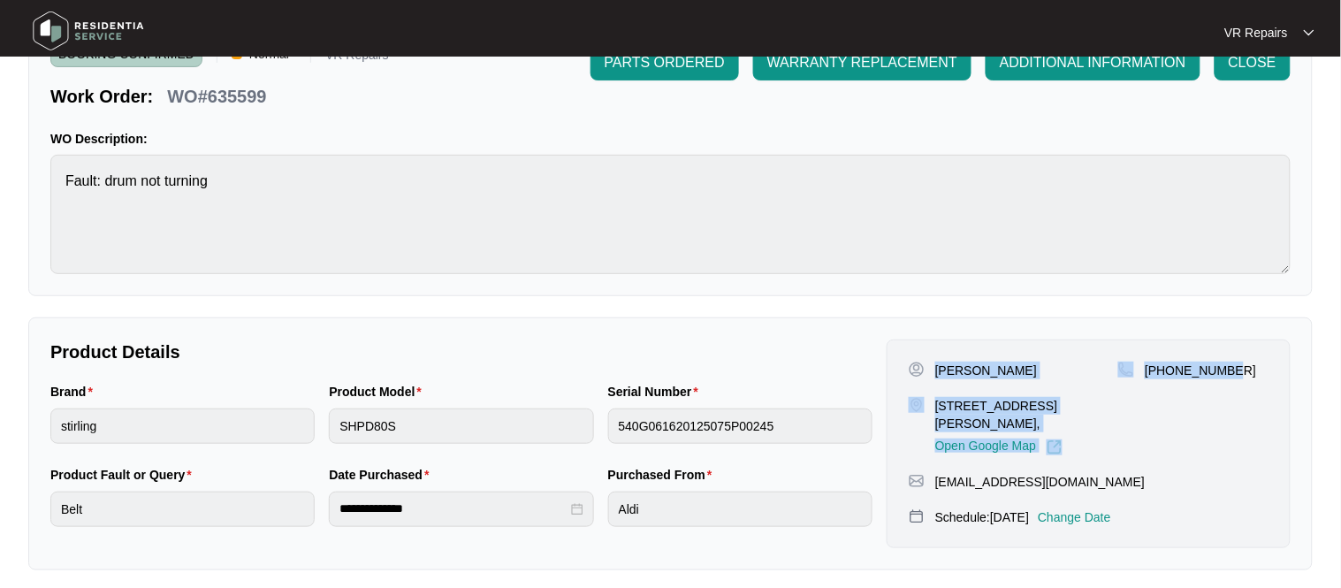
drag, startPoint x: 936, startPoint y: 370, endPoint x: 1248, endPoint y: 371, distance: 312.1
click at [1248, 371] on div "[PERSON_NAME] [STREET_ADDRESS][PERSON_NAME], Open Google Map [PHONE_NUMBER]" at bounding box center [1089, 409] width 360 height 94
copy div "[PERSON_NAME] [STREET_ADDRESS][PERSON_NAME], Open Google Map [PHONE_NUMBER]"
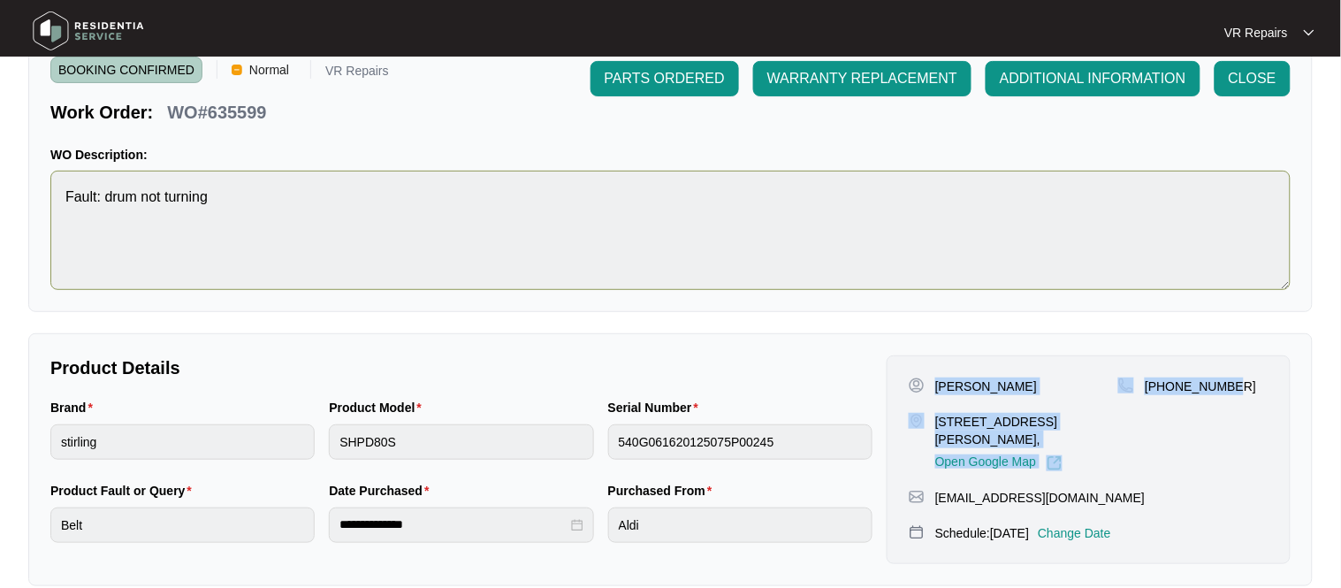
scroll to position [66, 0]
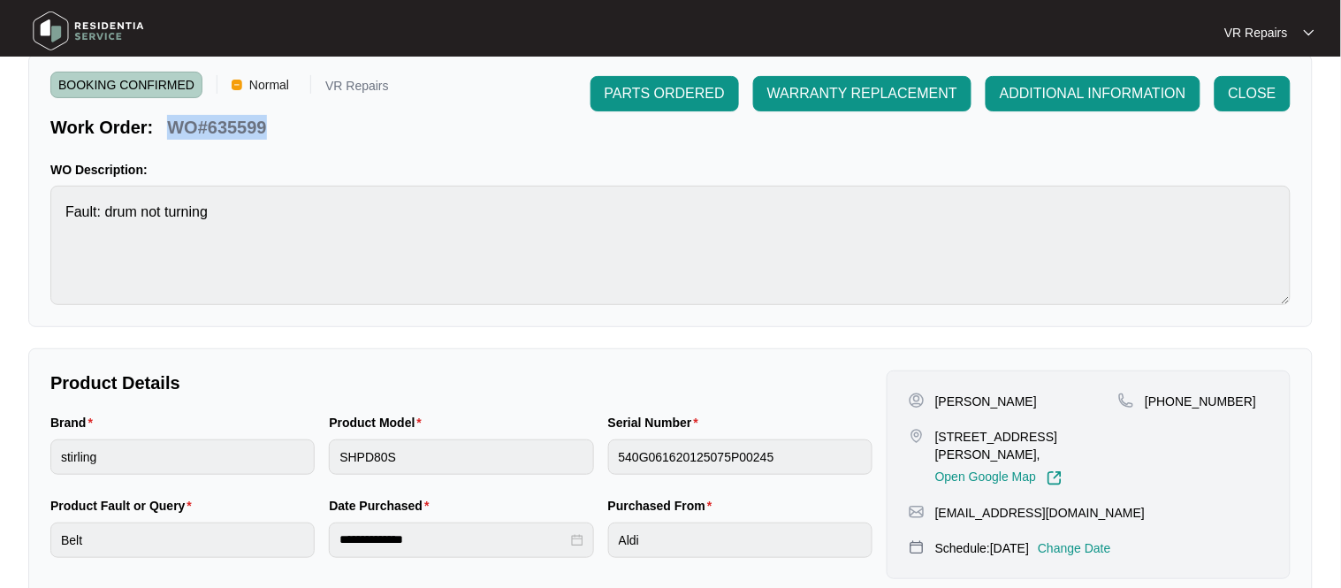
drag, startPoint x: 267, startPoint y: 124, endPoint x: 172, endPoint y: 126, distance: 95.5
click at [171, 126] on div "WO#635599" at bounding box center [216, 124] width 113 height 31
copy p "WO#635599"
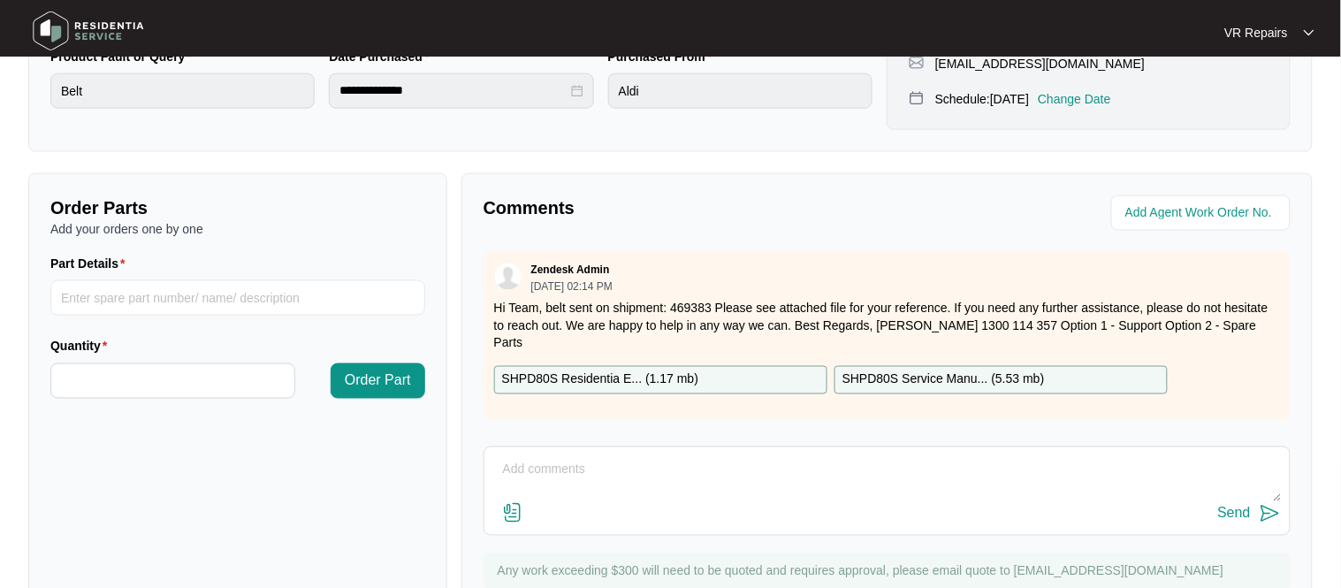
scroll to position [585, 0]
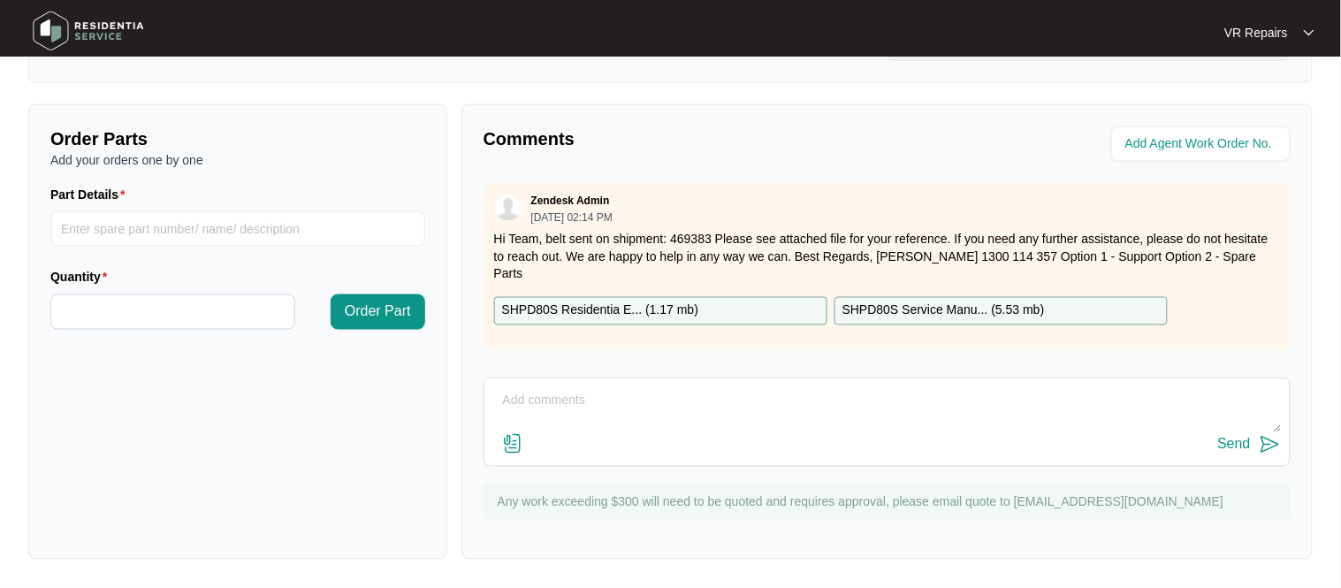
click at [564, 410] on textarea at bounding box center [887, 410] width 788 height 46
type textarea "Replaced broken belt, refer to invoice number 2428"
click at [1236, 440] on div "Send" at bounding box center [1234, 445] width 33 height 16
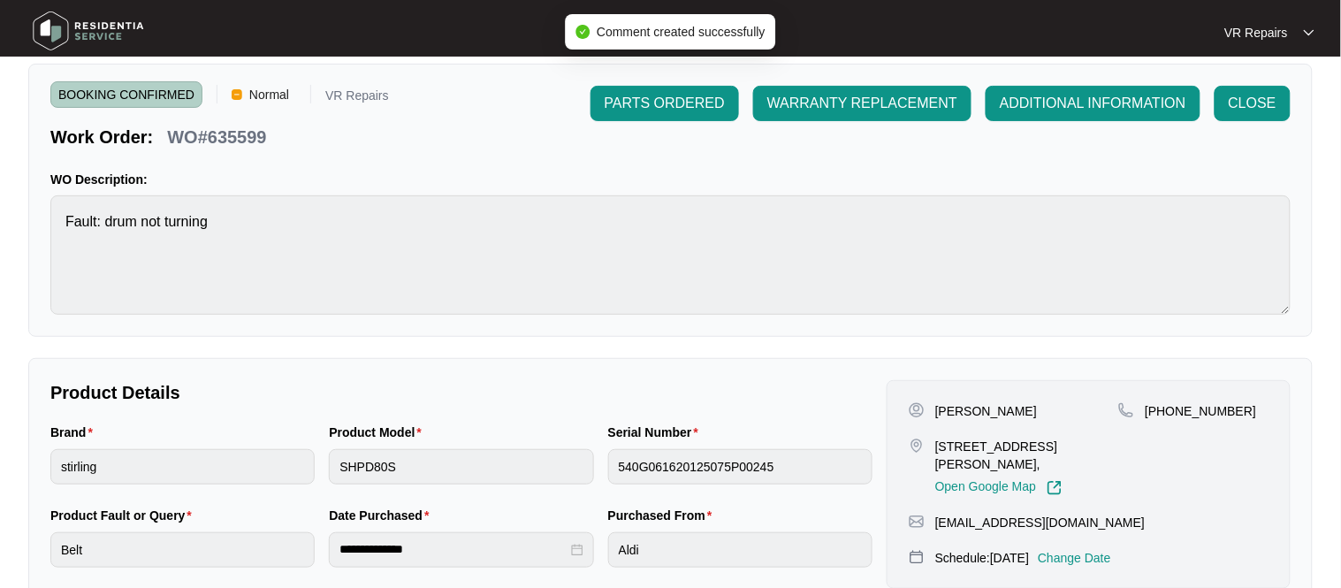
scroll to position [0, 0]
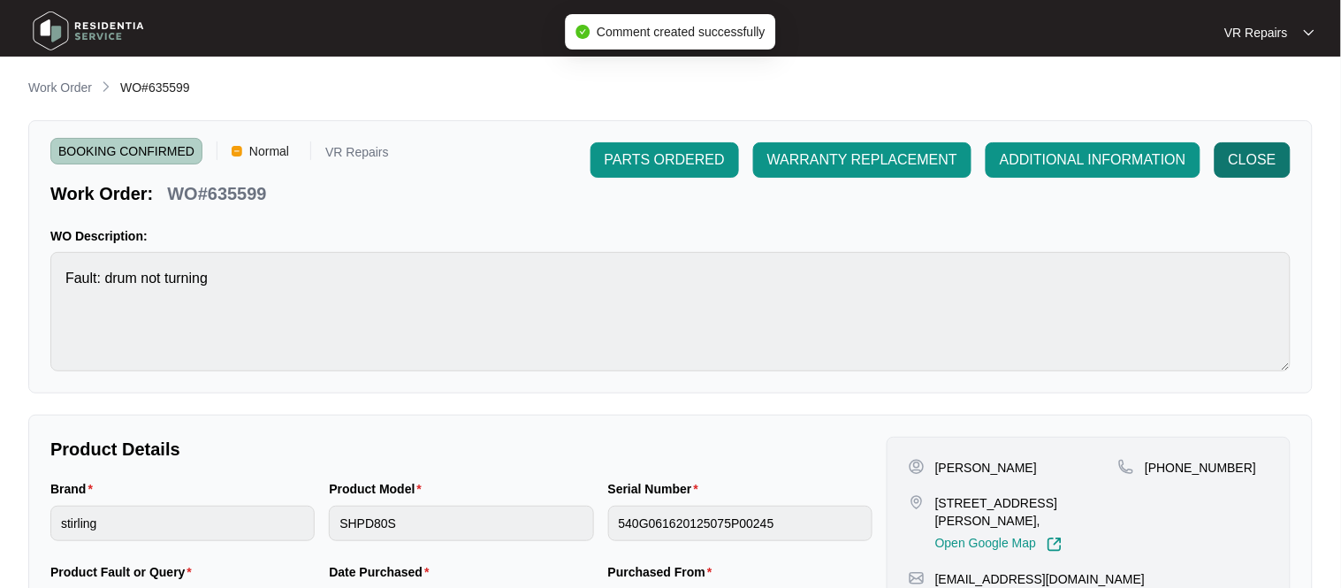
click at [1249, 161] on span "CLOSE" at bounding box center [1253, 159] width 48 height 21
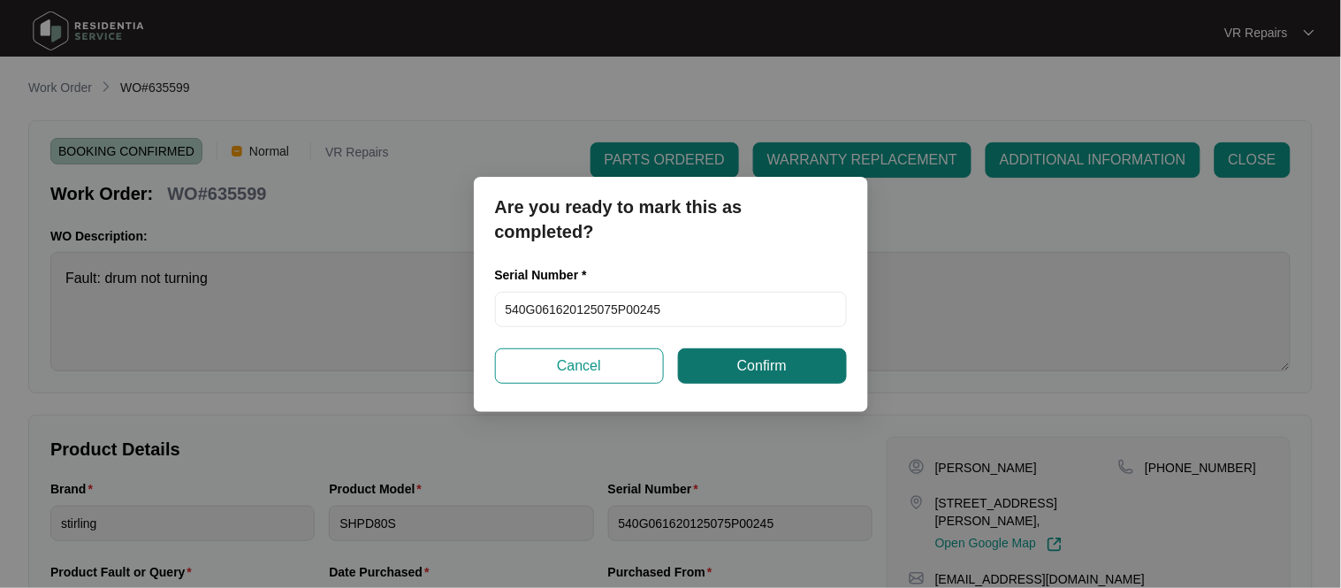
click at [713, 355] on button "Confirm" at bounding box center [762, 365] width 169 height 35
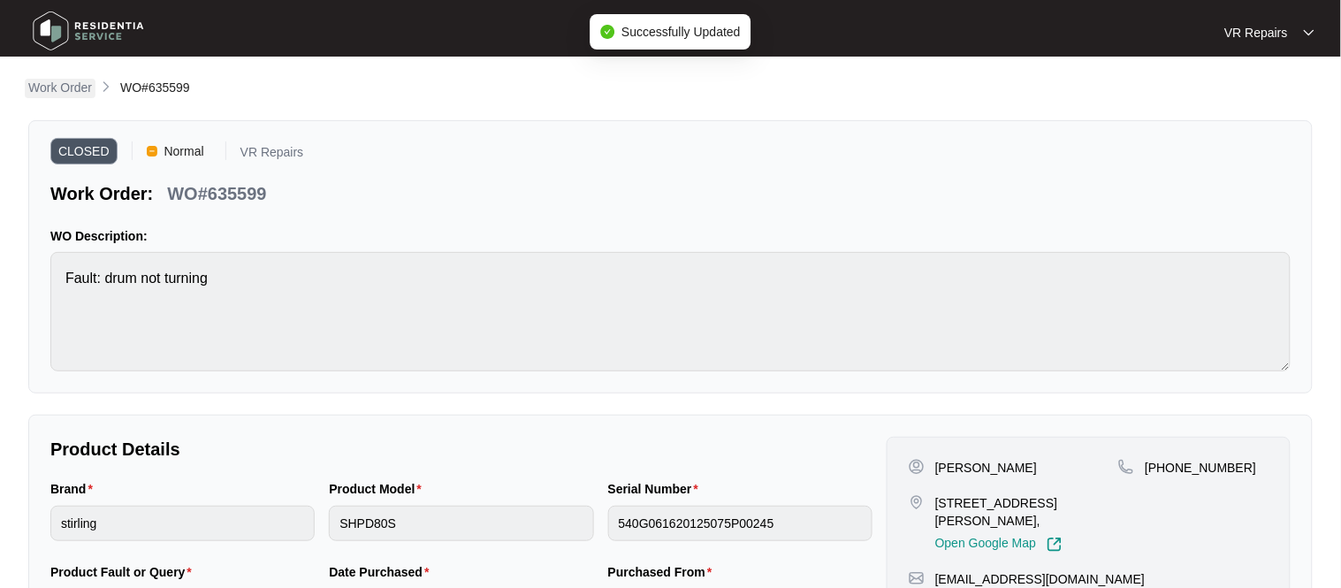
click at [62, 82] on p "Work Order" at bounding box center [60, 88] width 64 height 18
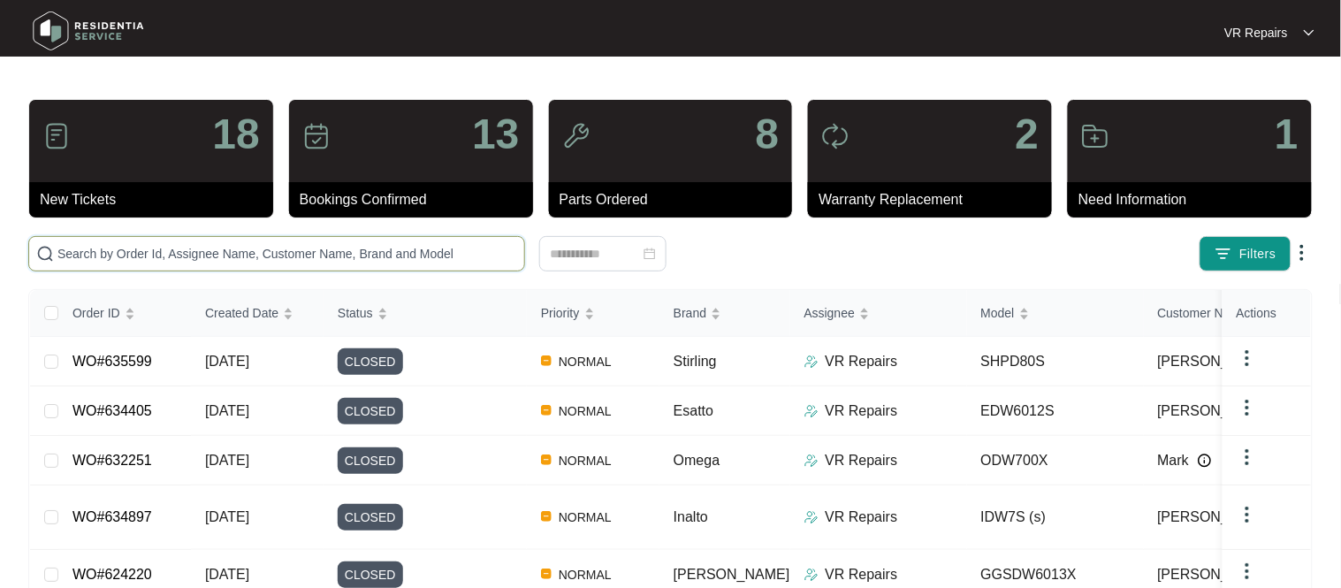
click at [203, 251] on input "text" at bounding box center [287, 253] width 460 height 19
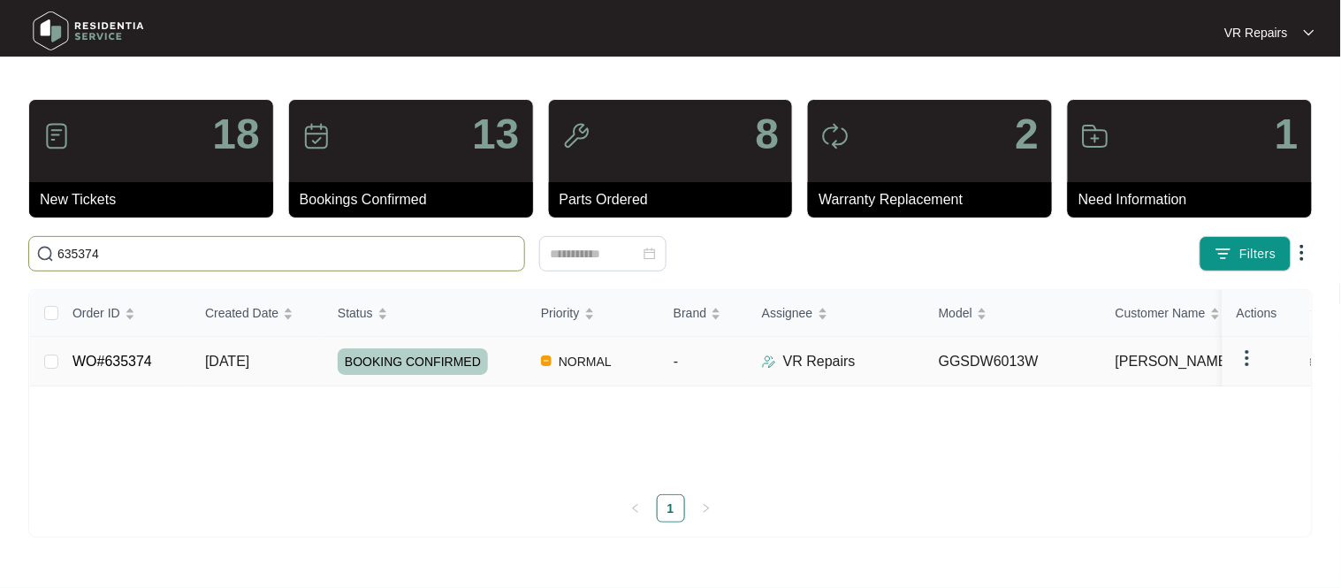
type input "635374"
click at [149, 362] on link "WO#635374" at bounding box center [112, 361] width 80 height 15
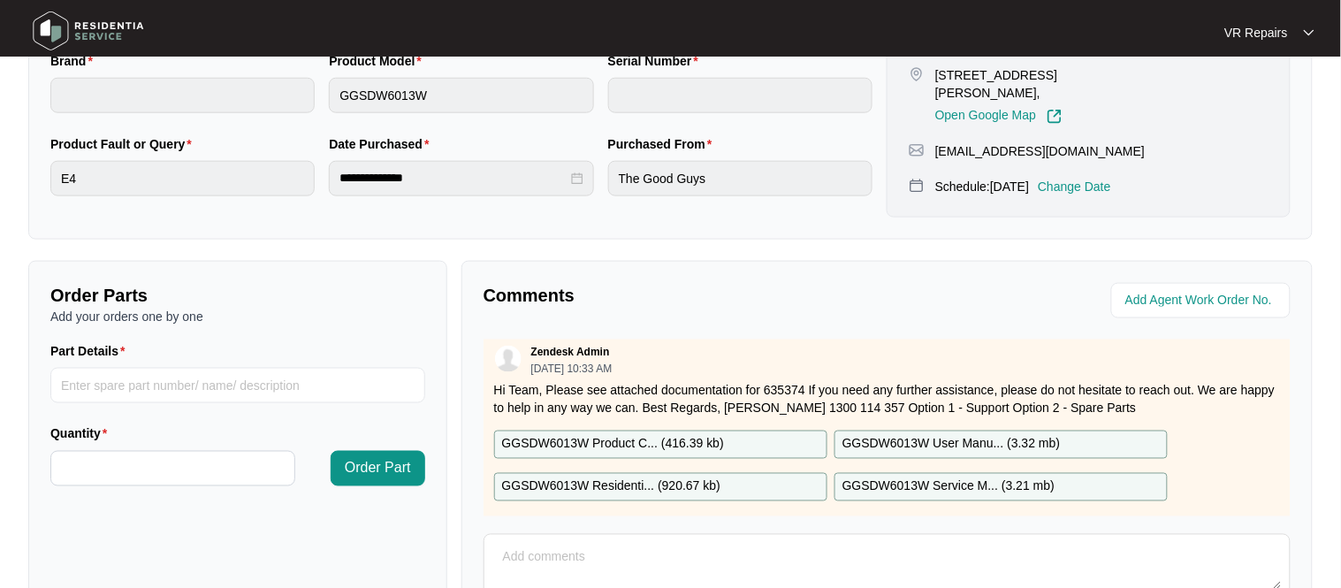
scroll to position [14, 0]
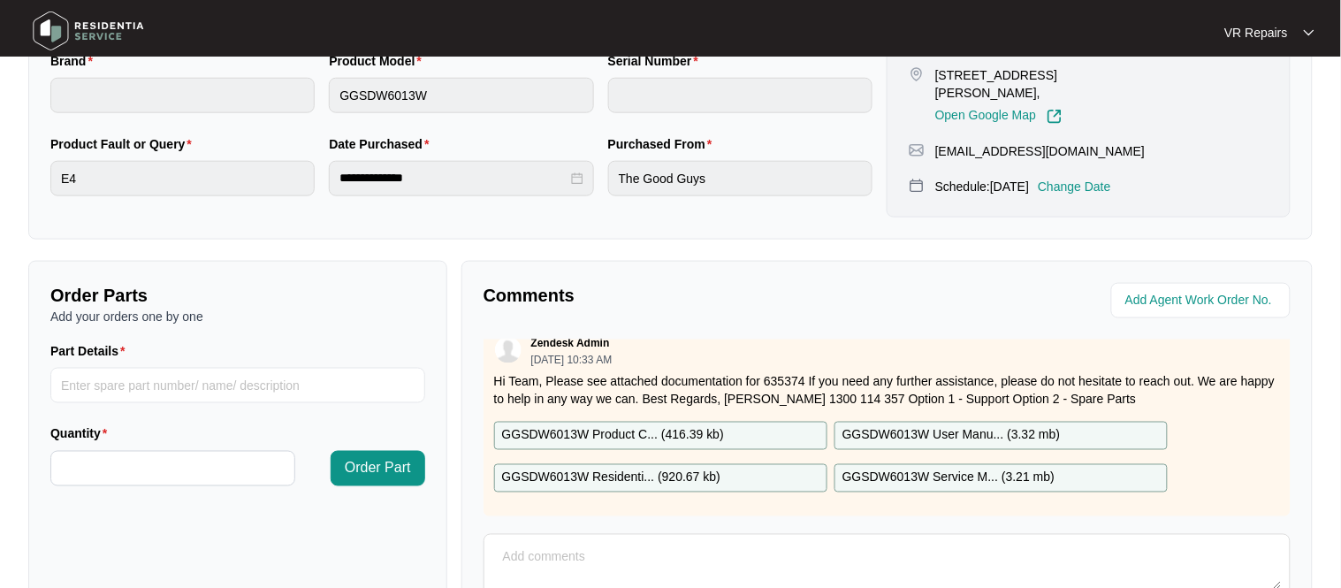
click at [513, 553] on textarea at bounding box center [887, 567] width 788 height 46
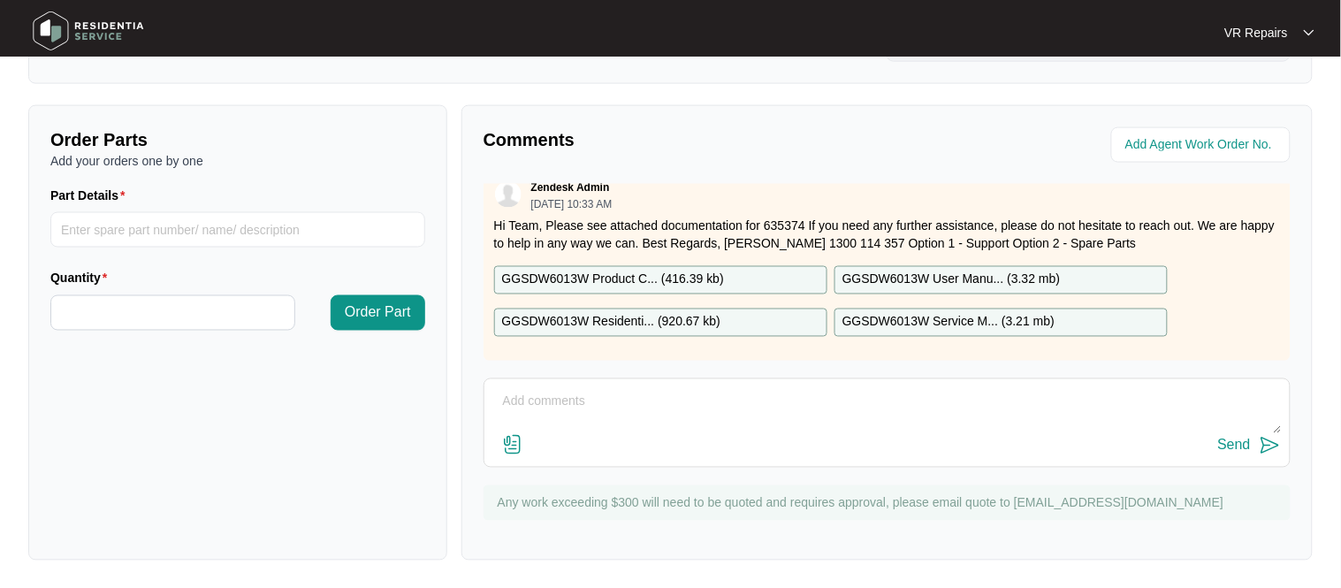
scroll to position [585, 0]
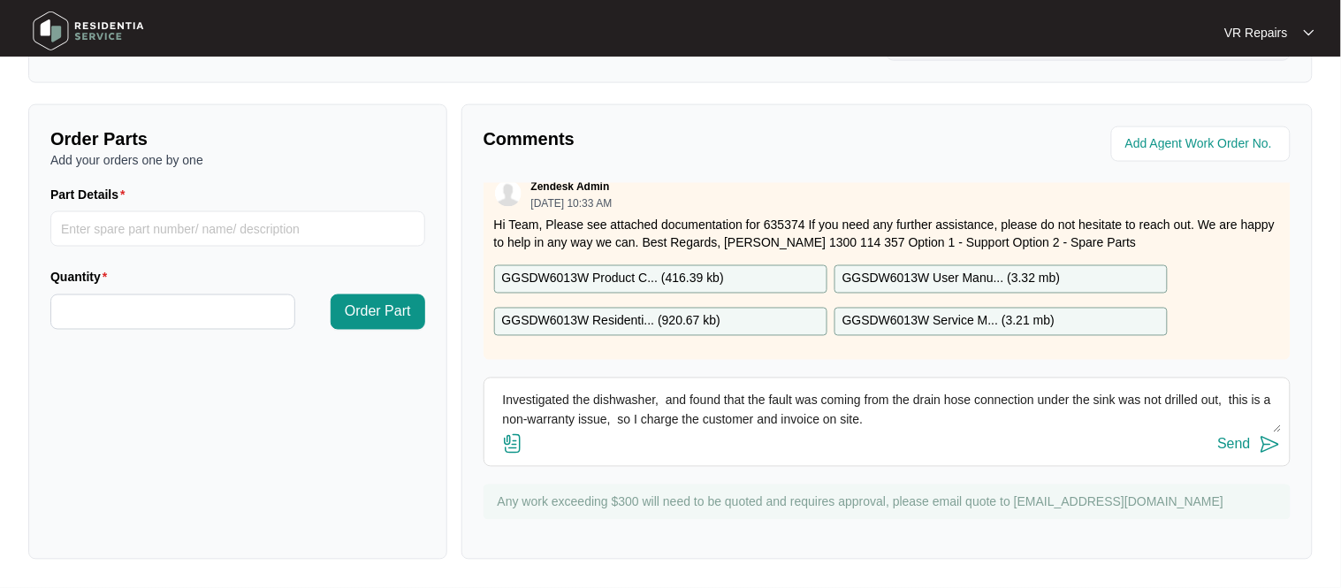
type textarea "Investigated the dishwasher, and found that the fault was coming from the drain…"
click at [209, 454] on div "Order Parts Add your orders one by one Part Details Quantity Order Part" at bounding box center [237, 331] width 419 height 455
click at [1242, 447] on div "Send" at bounding box center [1234, 445] width 33 height 16
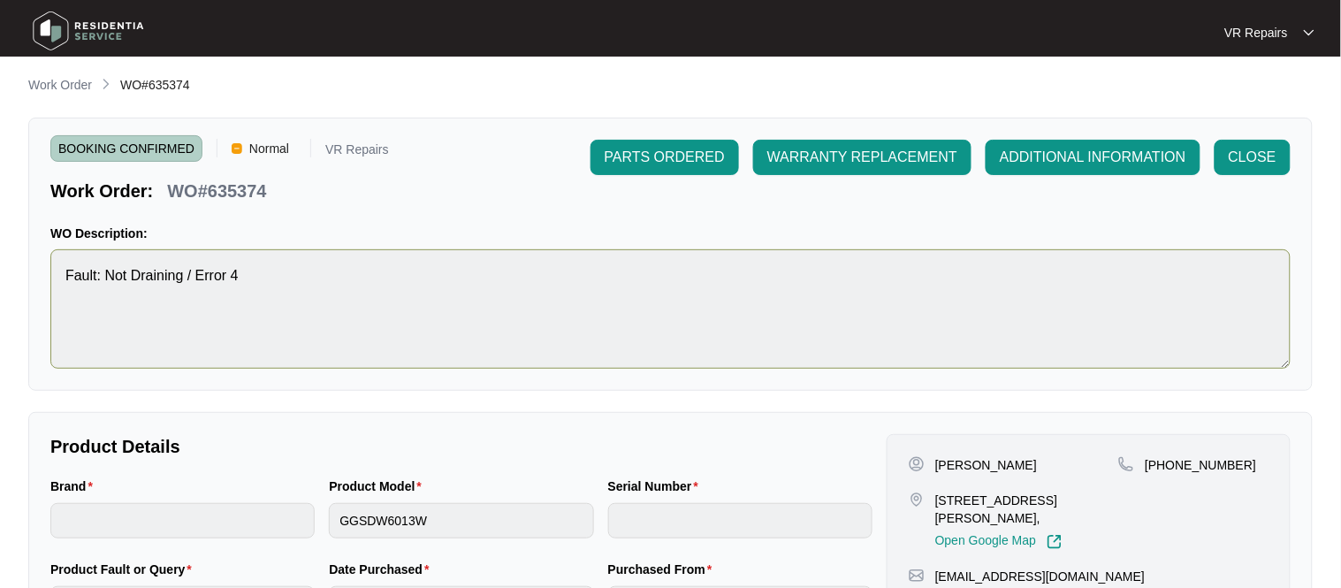
scroll to position [0, 0]
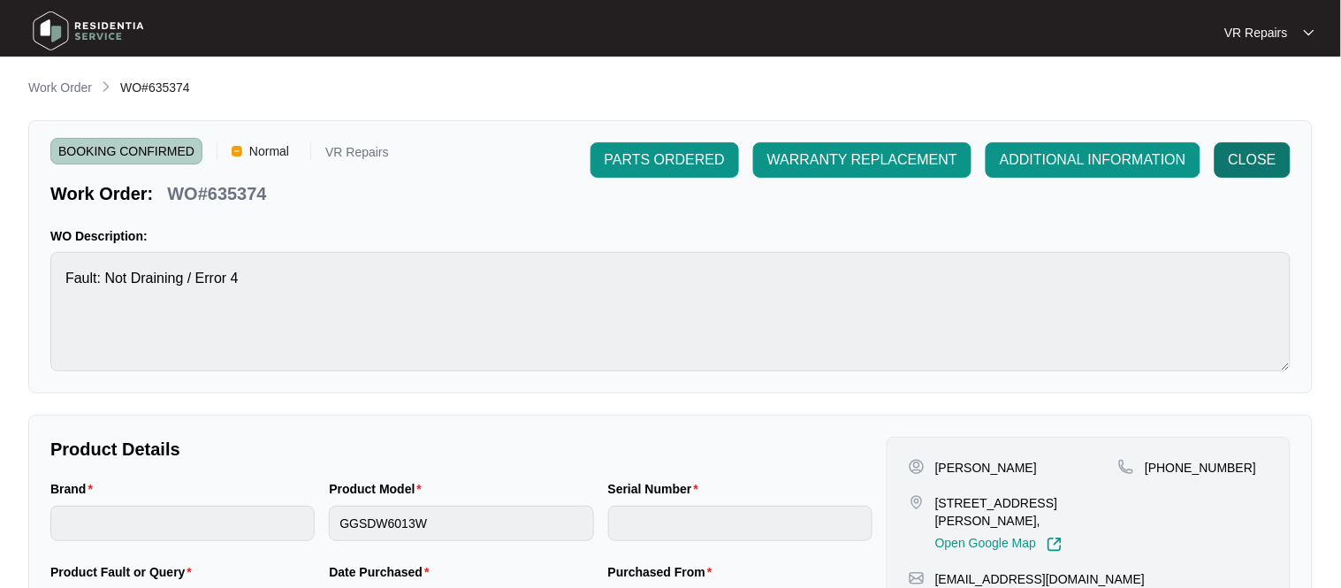
click at [1261, 164] on span "CLOSE" at bounding box center [1253, 159] width 48 height 21
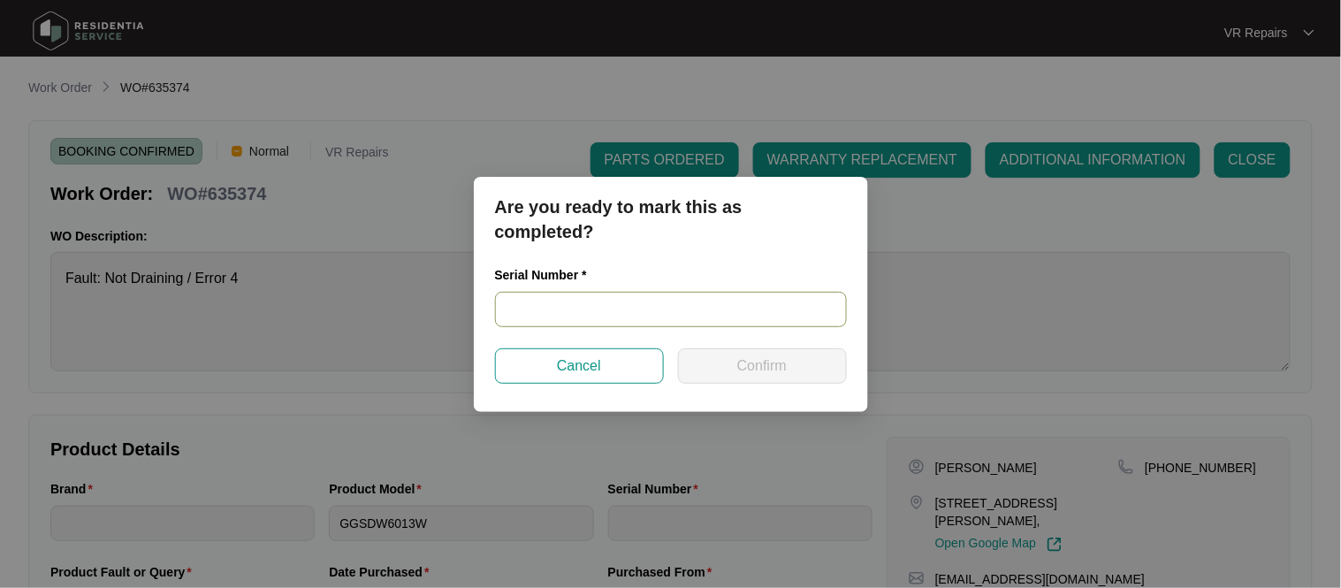
click at [543, 317] on input "text" at bounding box center [671, 309] width 352 height 35
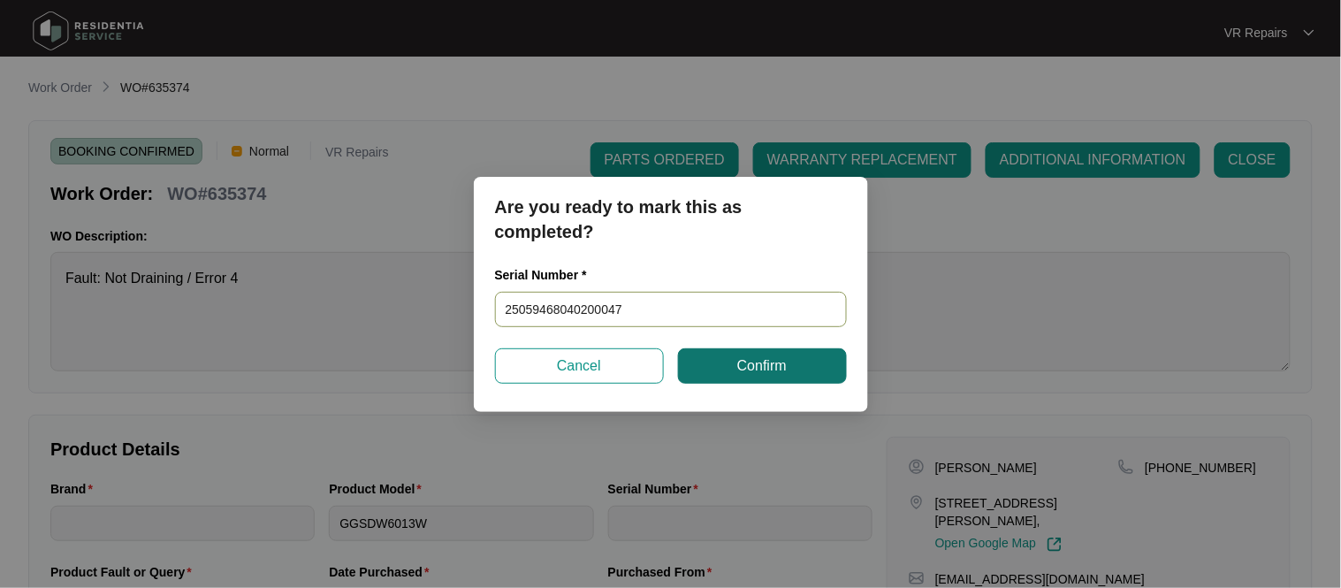
type input "25059468040200047"
click at [725, 372] on button "Confirm" at bounding box center [762, 365] width 169 height 35
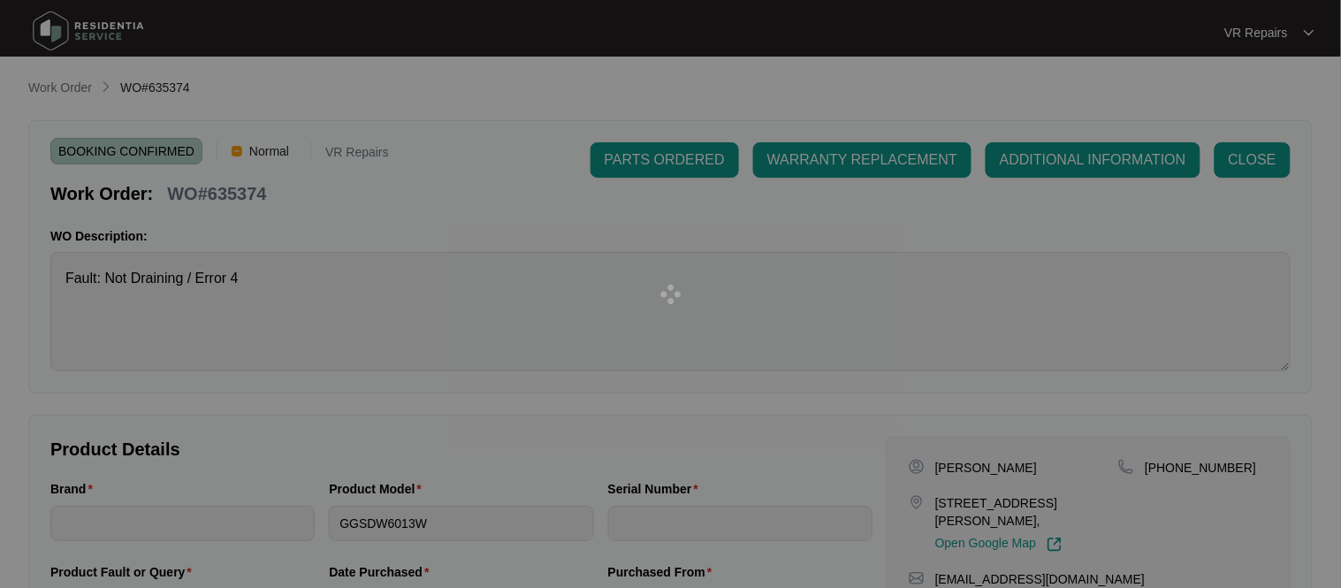
type input "25059468040200047"
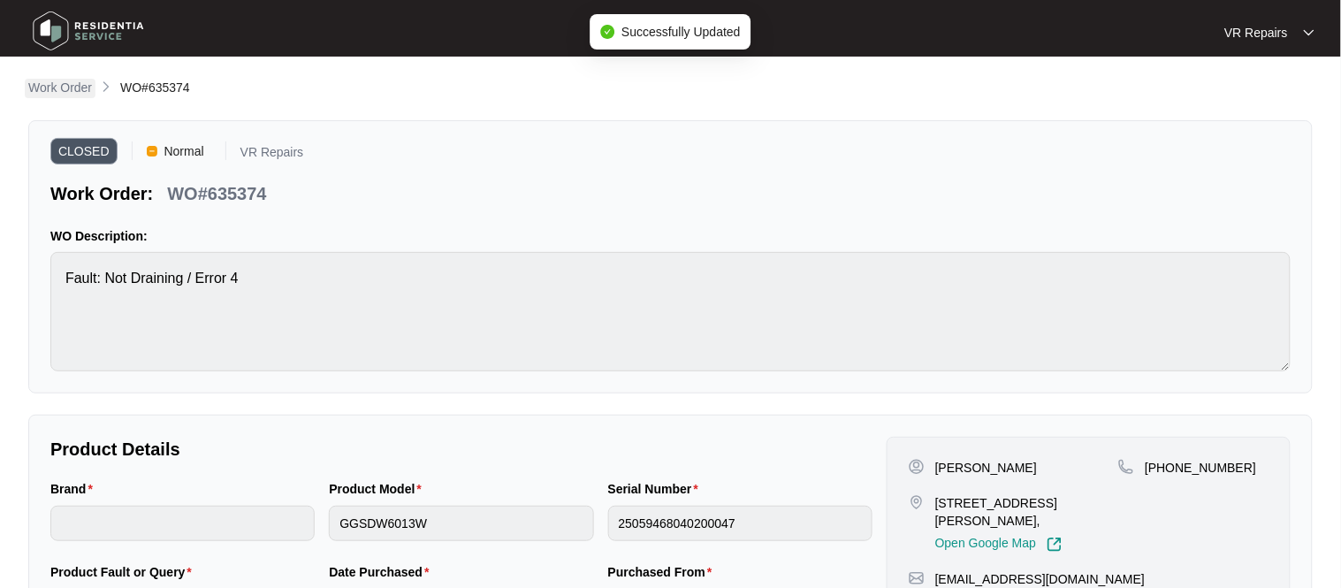
click at [71, 86] on p "Work Order" at bounding box center [60, 88] width 64 height 18
